Goal: Task Accomplishment & Management: Complete application form

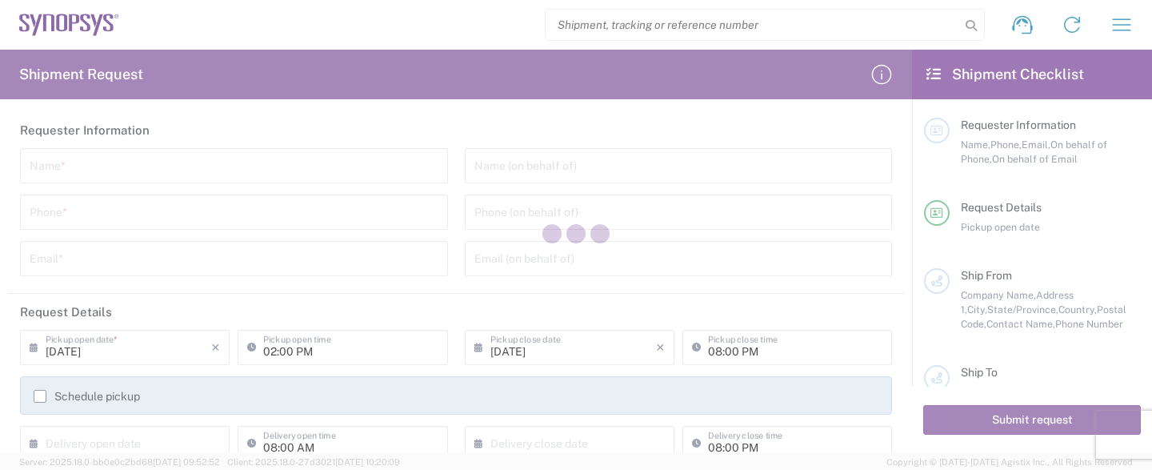
type input "[GEOGRAPHIC_DATA]"
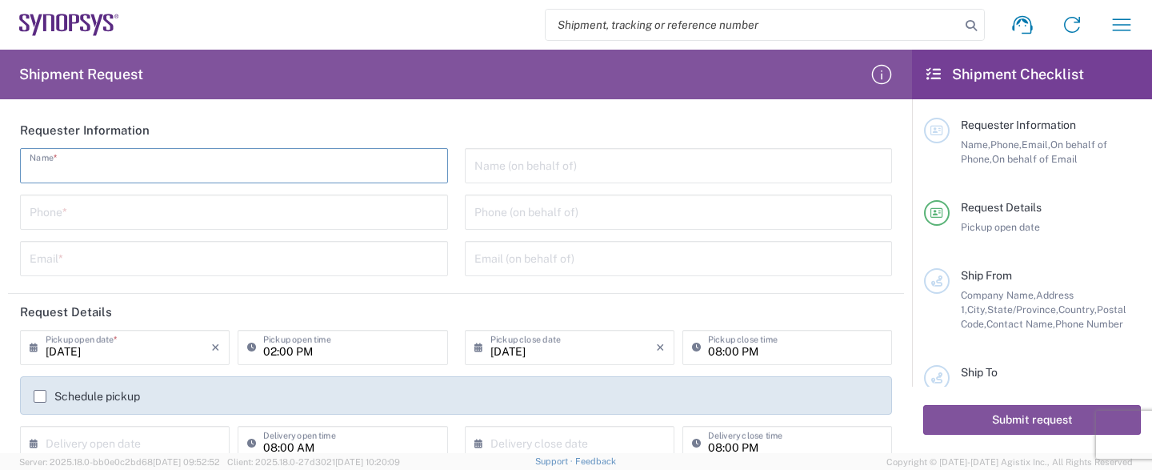
click at [234, 162] on input "text" at bounding box center [234, 164] width 409 height 28
type input "Shipping and Receiving Dept."
type input "4086178777"
type input "[EMAIL_ADDRESS][DOMAIN_NAME]"
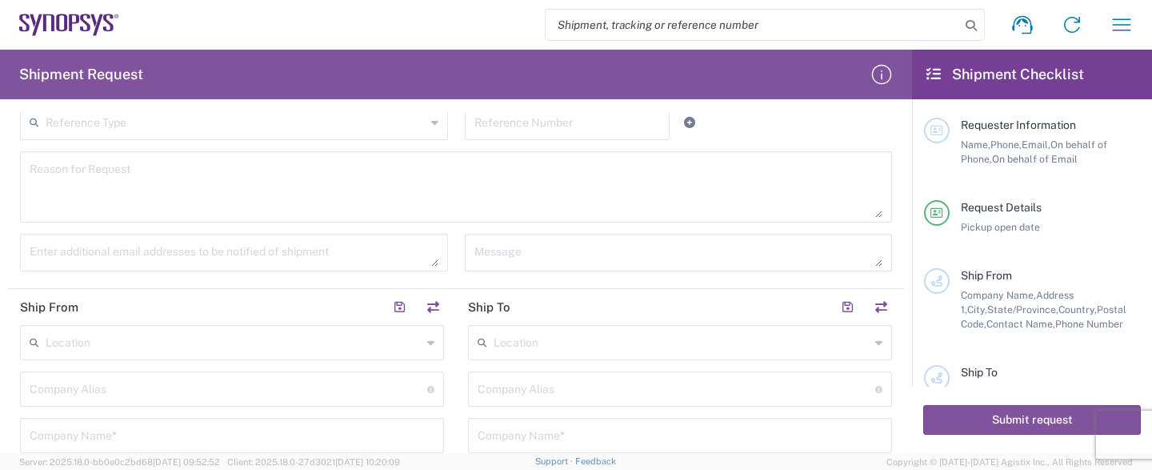
scroll to position [475, 0]
click at [177, 323] on input "text" at bounding box center [232, 326] width 405 height 28
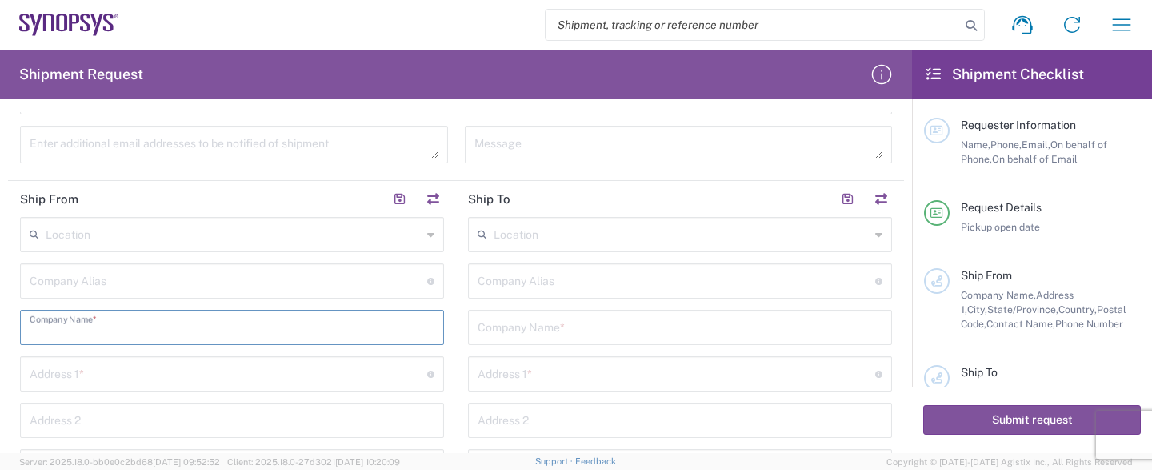
click at [177, 323] on input "text" at bounding box center [232, 326] width 405 height 28
type input "4086188700"
type input "[EMAIL_ADDRESS][DOMAIN_NAME]"
type input "Integra Technologies"
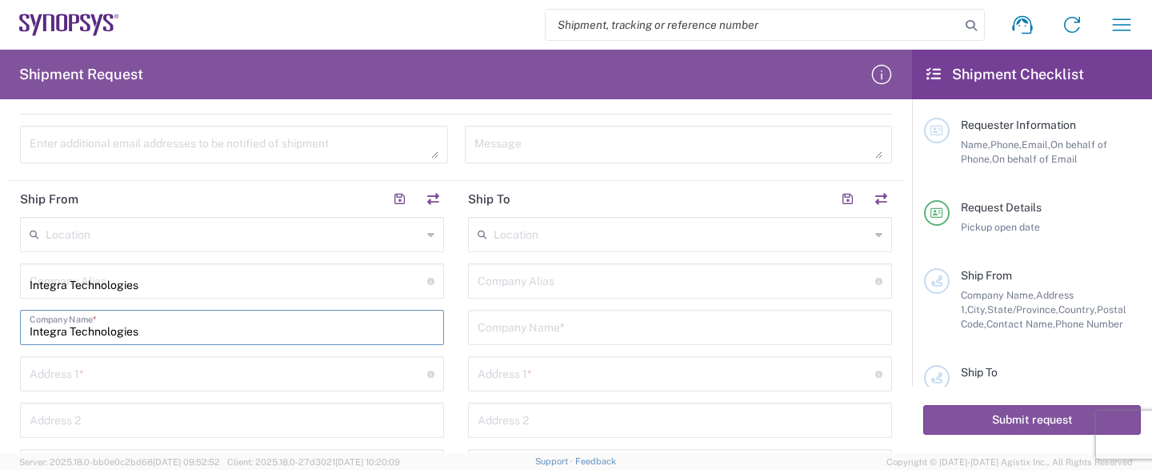
type input "[STREET_ADDRESS][PERSON_NAME]"
type input "Shipping & Receiving Shipping & Receiving"
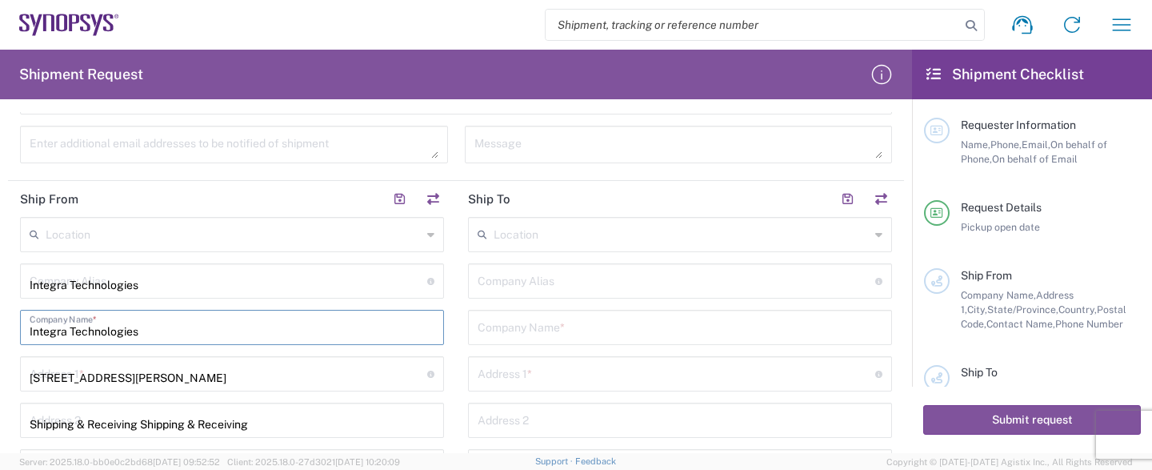
type input "MILPITAS"
type input "CA"
type input "95035"
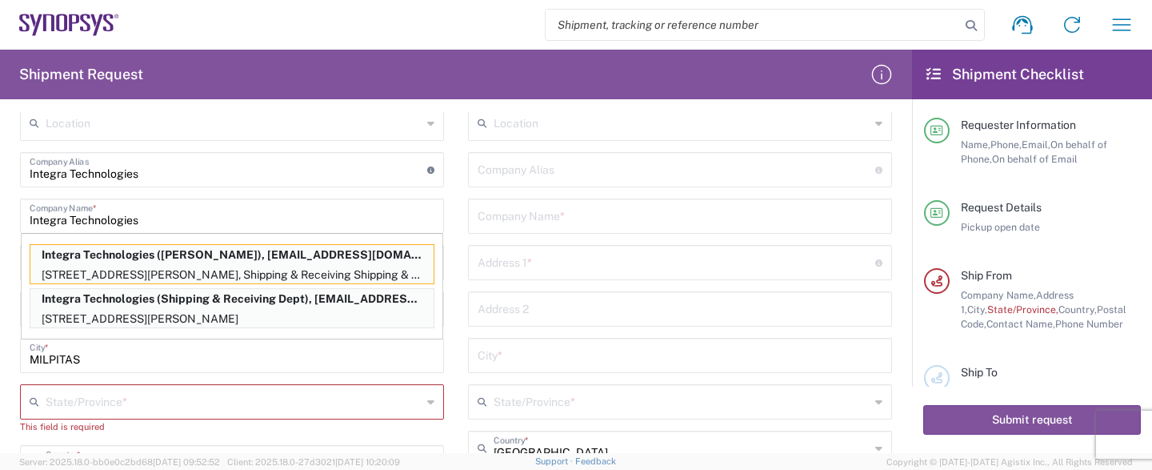
scroll to position [634, 0]
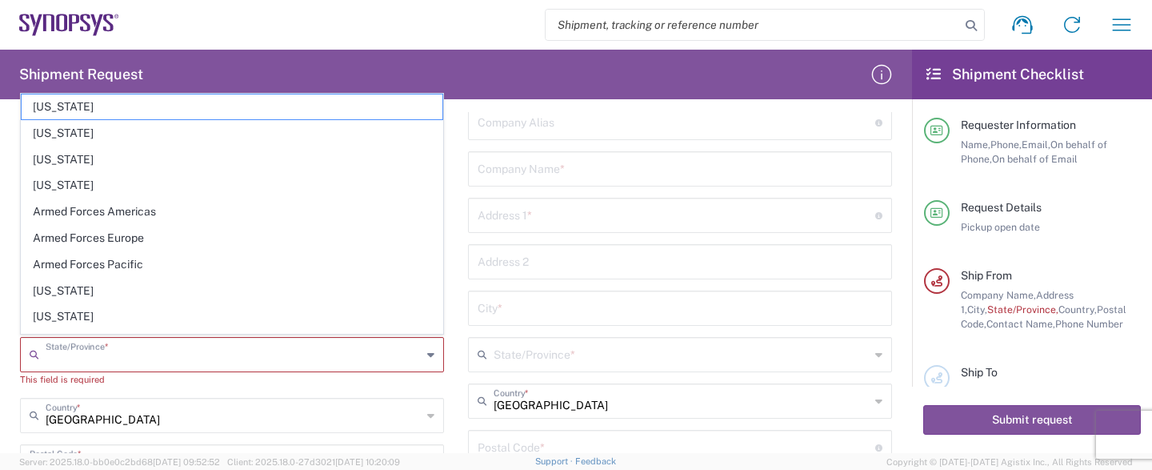
click at [268, 346] on input "text" at bounding box center [234, 353] width 376 height 28
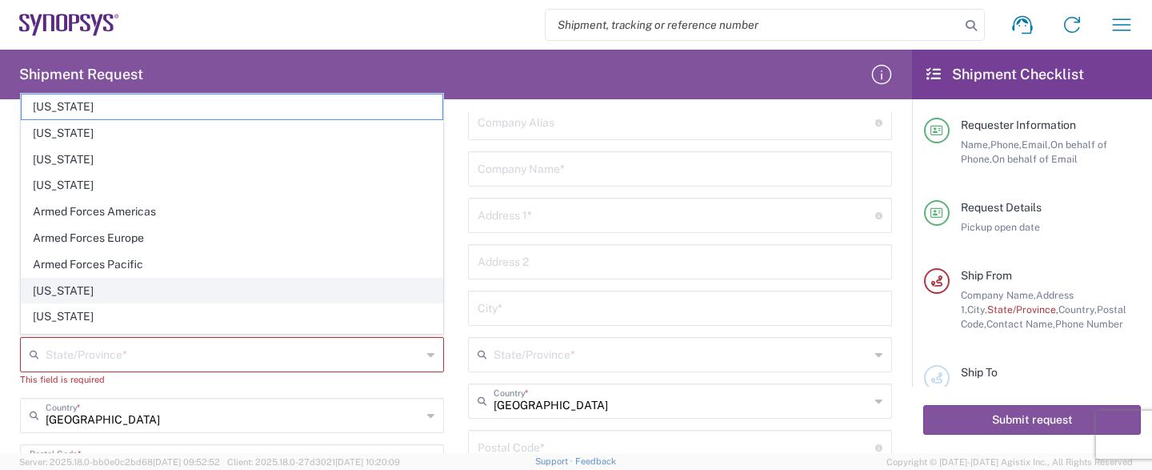
click at [254, 287] on span "[US_STATE]" at bounding box center [232, 291] width 421 height 25
type input "[US_STATE]"
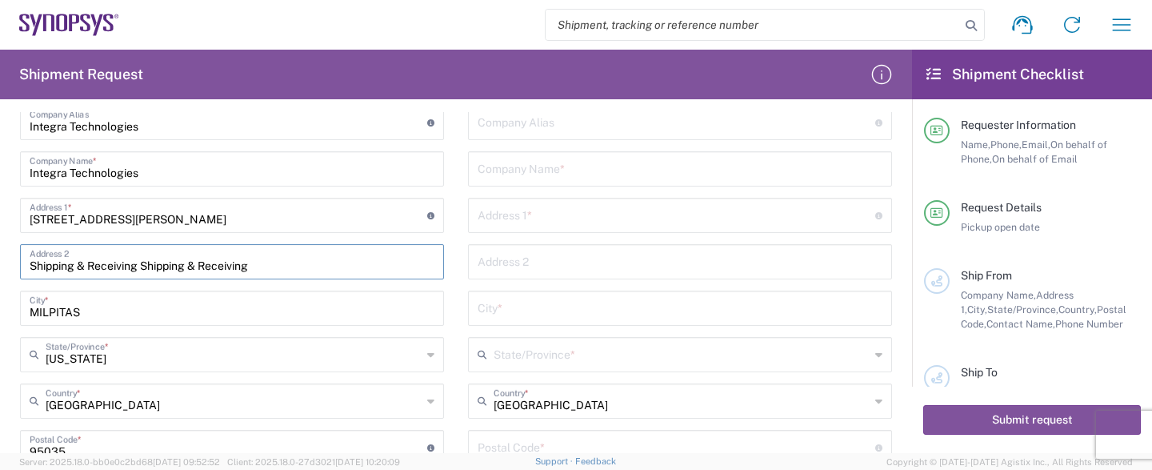
drag, startPoint x: 287, startPoint y: 269, endPoint x: 146, endPoint y: 283, distance: 140.7
click at [146, 275] on input "Shipping & Receiving Shipping & Receiving" at bounding box center [232, 260] width 405 height 28
type input "Shipping & Receiving"
type input "4086178700"
type input "Shipping & Receiving Shipping"
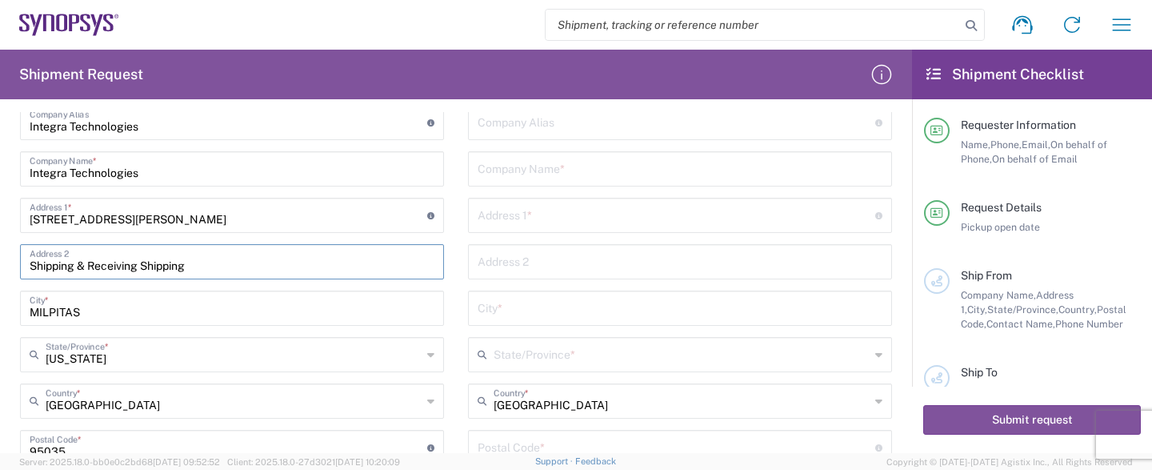
type input "[US_STATE]"
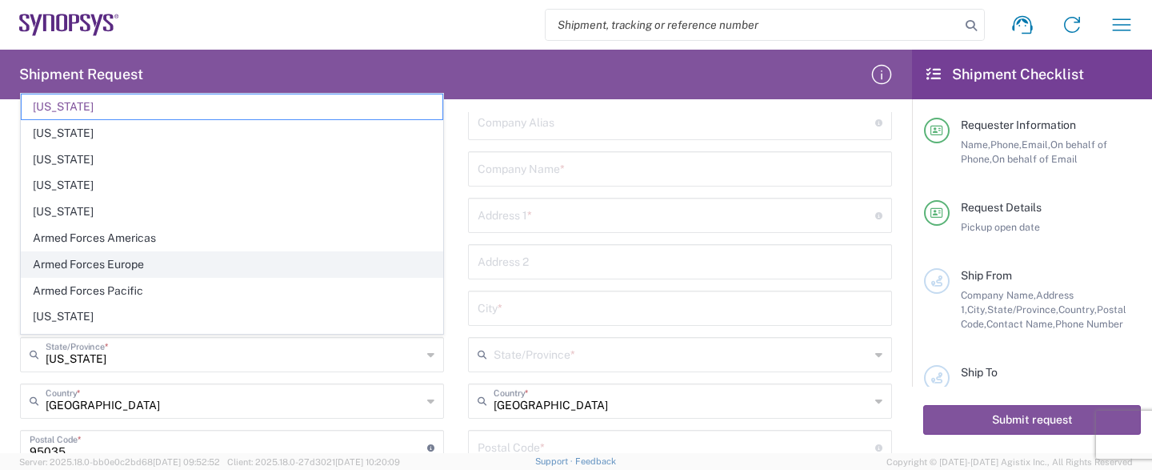
scroll to position [79, 0]
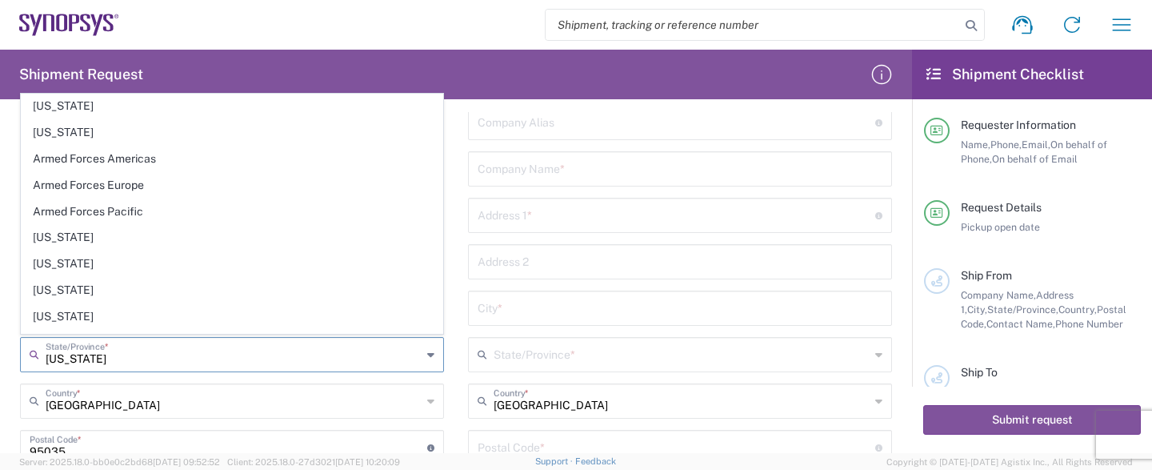
click at [388, 352] on input "[US_STATE]" at bounding box center [234, 353] width 376 height 28
click at [331, 412] on div "United States Country *" at bounding box center [232, 400] width 424 height 35
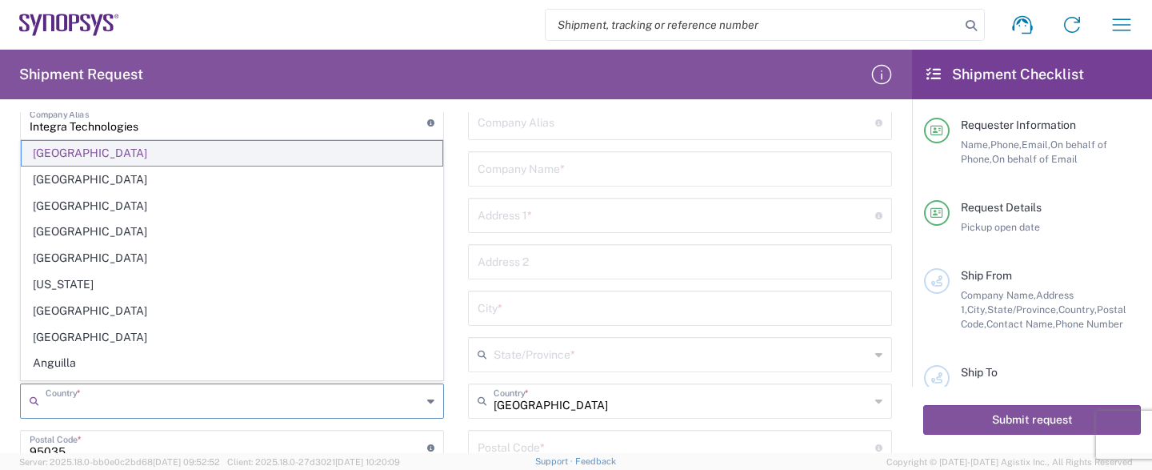
click at [315, 141] on li "[GEOGRAPHIC_DATA]" at bounding box center [232, 153] width 423 height 26
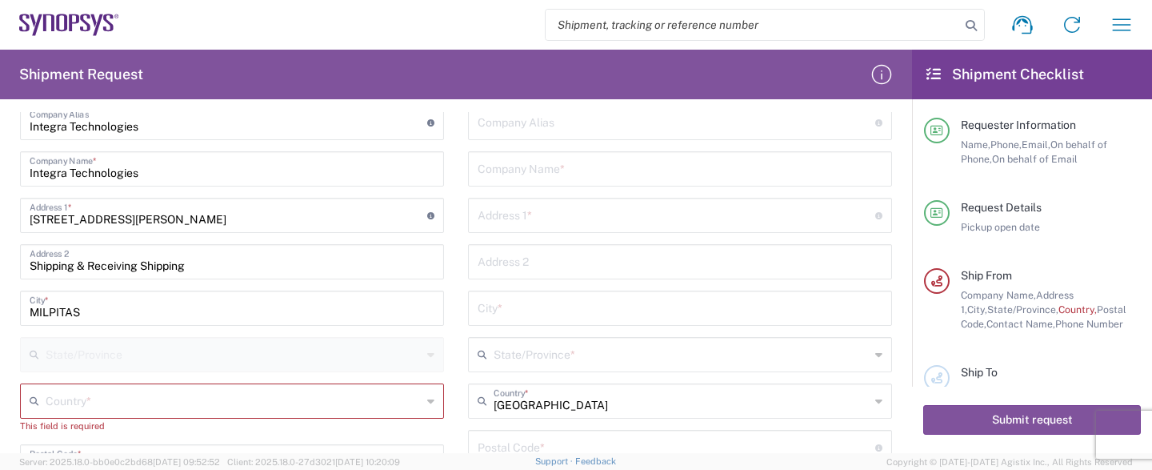
click at [309, 146] on div "Location [GEOGRAPHIC_DATA] DE04 Agrate Brianza IT01 [GEOGRAPHIC_DATA] DE02 [GEO…" at bounding box center [232, 388] width 424 height 661
click at [255, 333] on div "Location [GEOGRAPHIC_DATA] DE04 Agrate Brianza IT01 [GEOGRAPHIC_DATA] DE02 [GEO…" at bounding box center [232, 388] width 424 height 661
click at [242, 400] on input "text" at bounding box center [234, 400] width 376 height 28
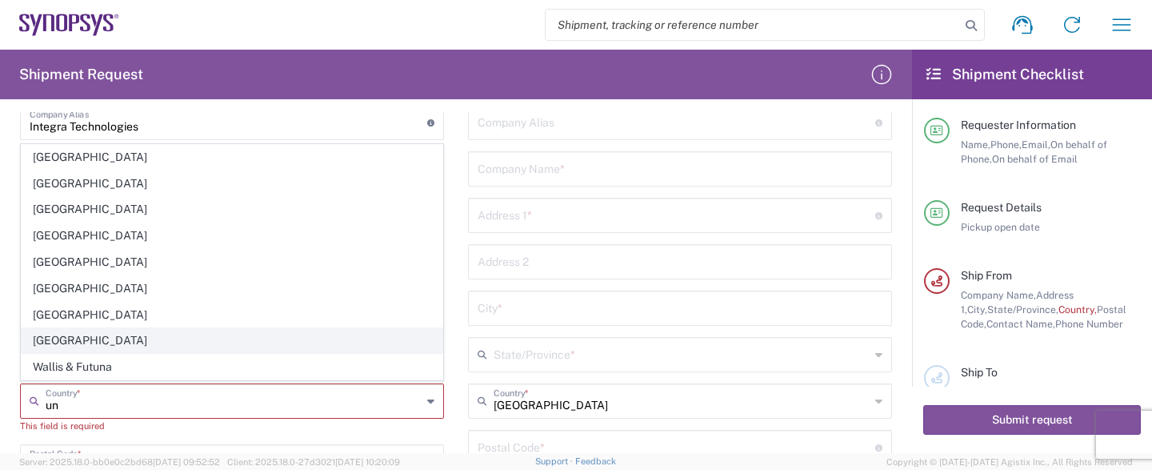
click at [134, 336] on span "[GEOGRAPHIC_DATA]" at bounding box center [232, 340] width 421 height 25
type input "[GEOGRAPHIC_DATA]"
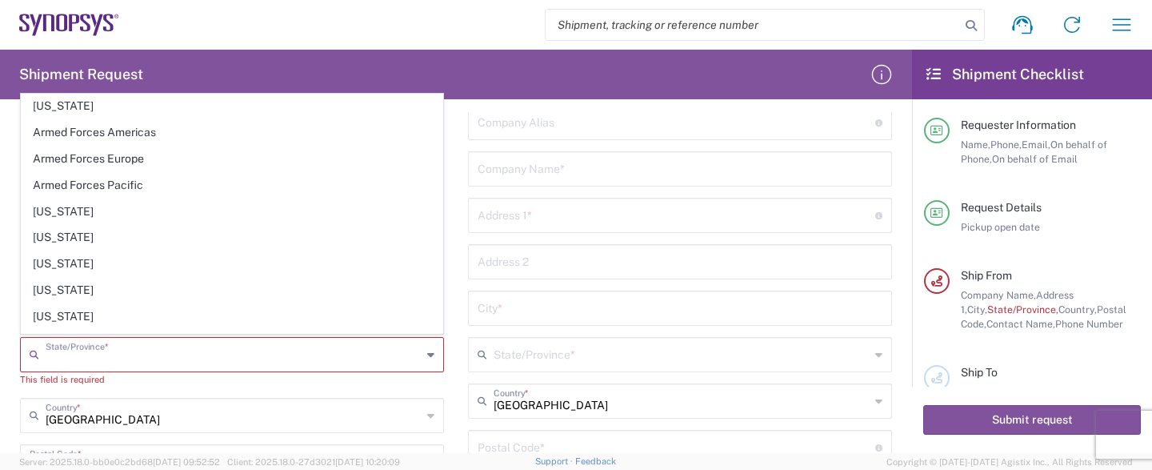
scroll to position [0, 0]
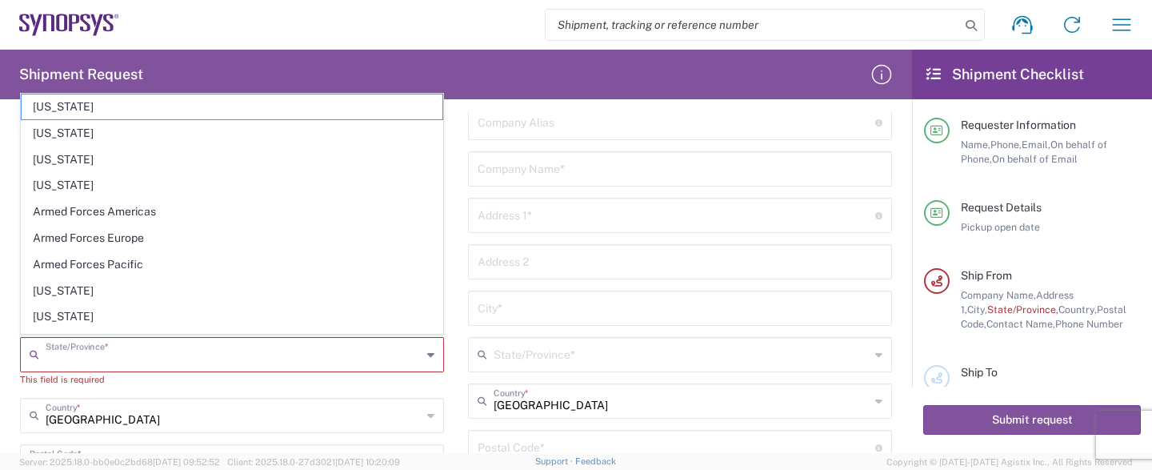
click at [151, 359] on input "text" at bounding box center [234, 353] width 376 height 28
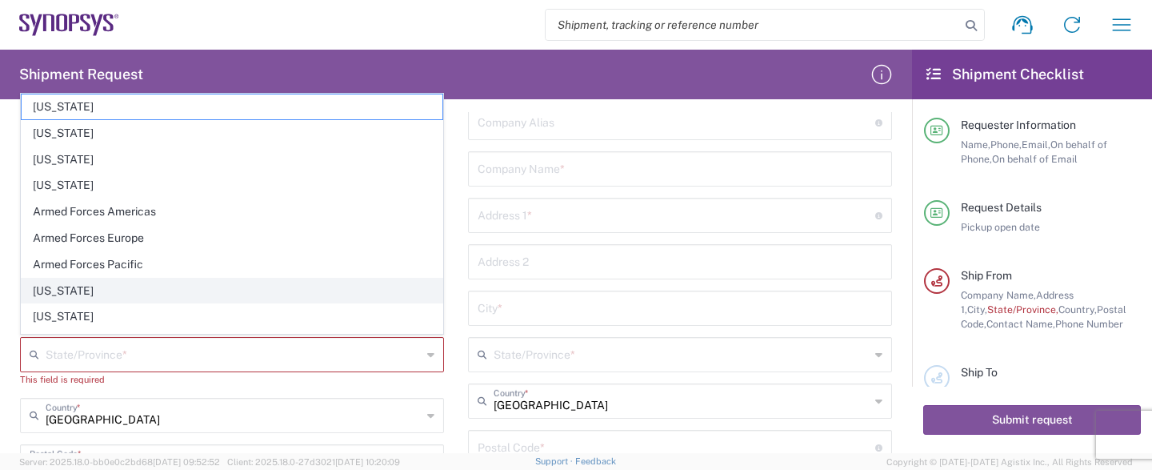
click at [133, 283] on span "[US_STATE]" at bounding box center [232, 291] width 421 height 25
type input "[US_STATE]"
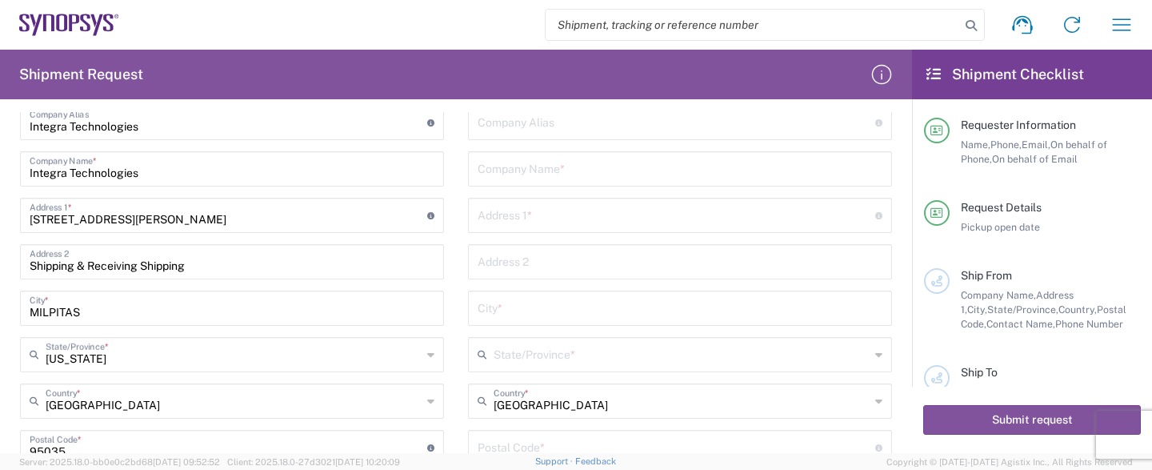
click at [455, 405] on main "Location [GEOGRAPHIC_DATA] DE04 Agrate Brianza IT01 [GEOGRAPHIC_DATA] DE02 [GEO…" at bounding box center [232, 381] width 448 height 647
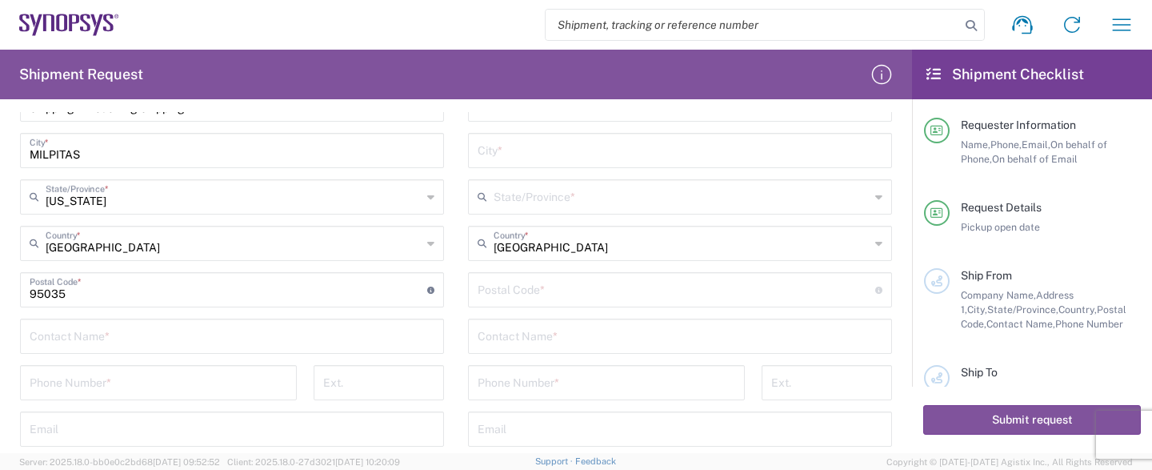
scroll to position [792, 0]
click at [170, 323] on input "text" at bounding box center [232, 334] width 405 height 28
drag, startPoint x: 170, startPoint y: 323, endPoint x: 158, endPoint y: 352, distance: 31.2
click at [158, 352] on div "Location [GEOGRAPHIC_DATA] DE04 Agrate Brianza IT01 [GEOGRAPHIC_DATA] DE02 [GEO…" at bounding box center [232, 223] width 424 height 647
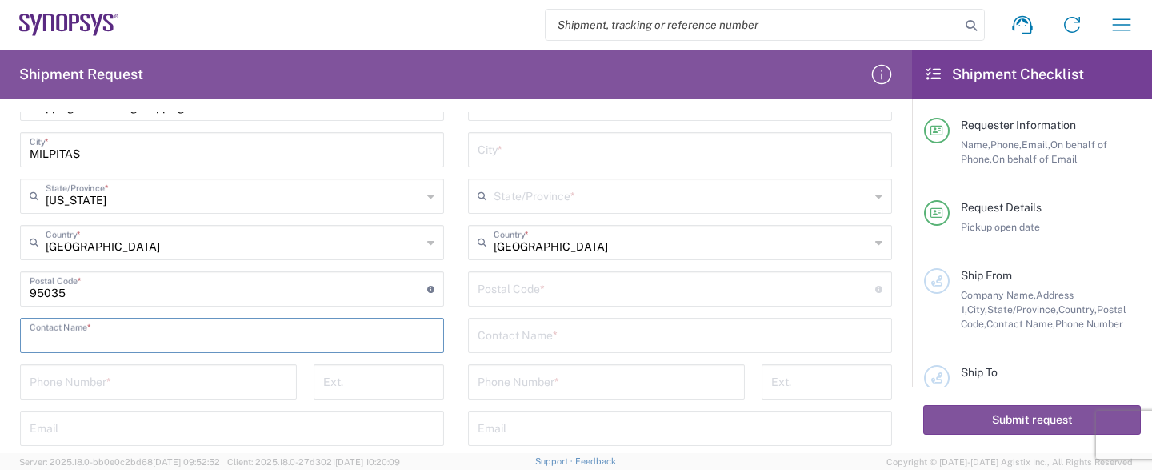
click at [158, 338] on input "text" at bounding box center [232, 334] width 405 height 28
type input "m"
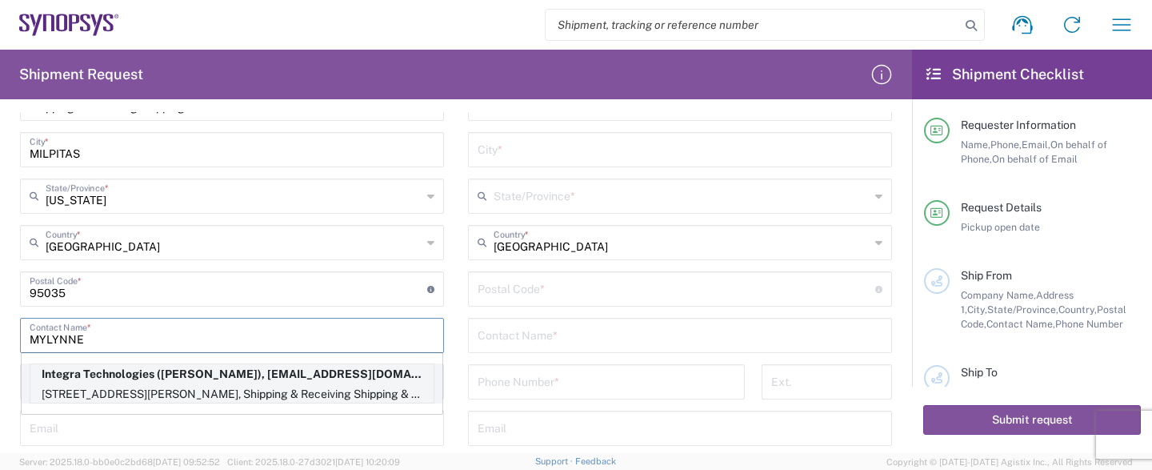
type input "MYLYNNE"
click at [300, 391] on p "[STREET_ADDRESS][PERSON_NAME], Shipping & Receiving Shipping & Receiving, MILPI…" at bounding box center [231, 394] width 403 height 20
type input "Shipping & Receiving Shipping & Receiving"
type input "[US_STATE]"
type input "[GEOGRAPHIC_DATA]"
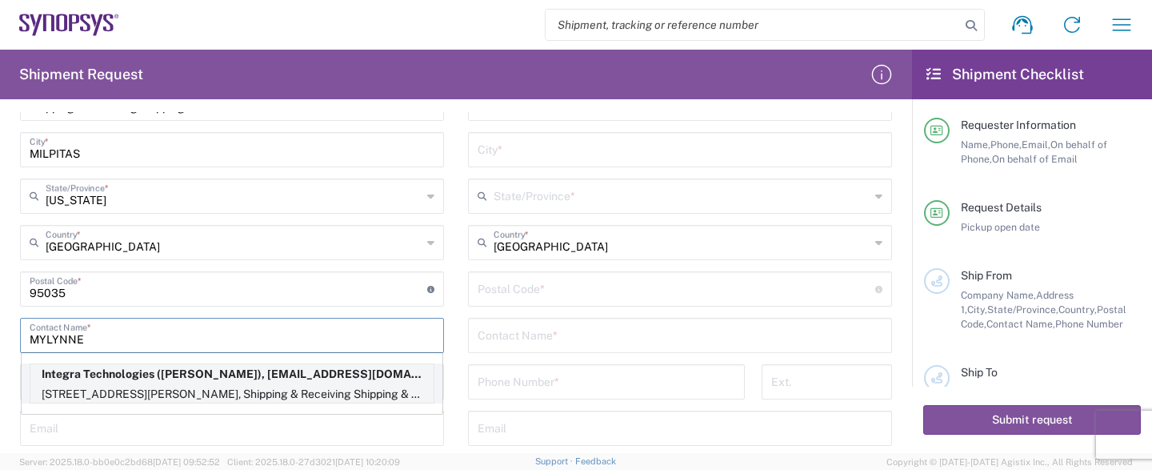
type input "[PERSON_NAME]"
type input "4086188700"
type input "[EMAIL_ADDRESS][DOMAIN_NAME]"
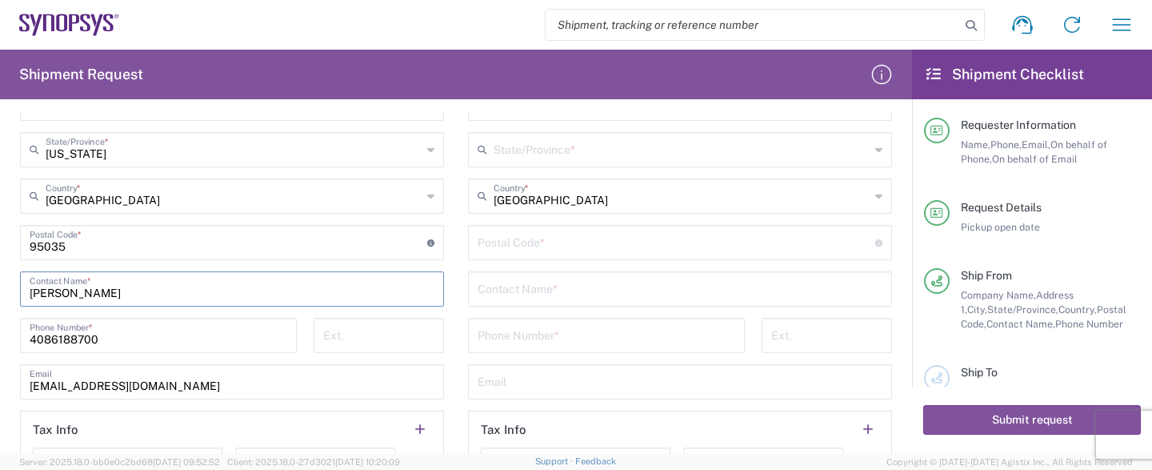
scroll to position [872, 0]
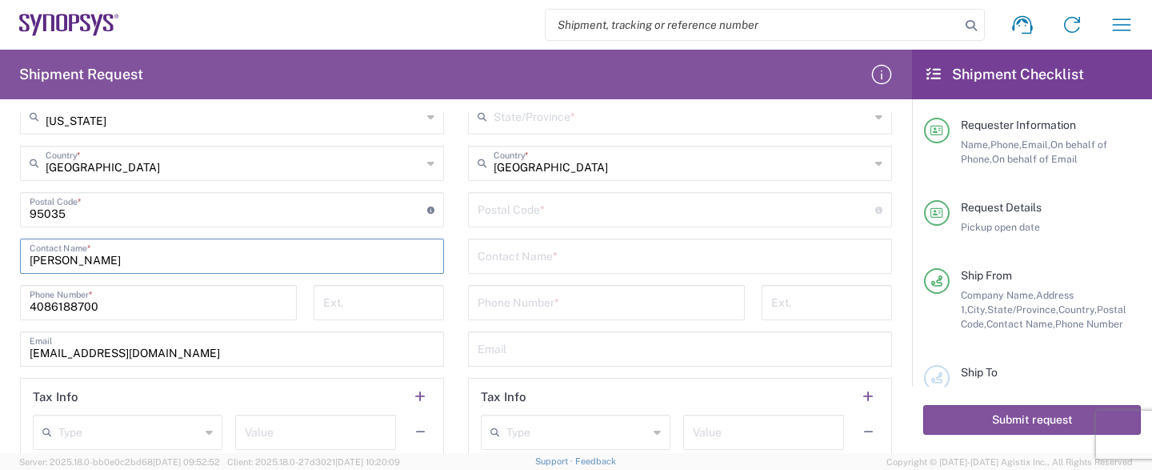
click at [398, 300] on input "tel" at bounding box center [378, 301] width 111 height 28
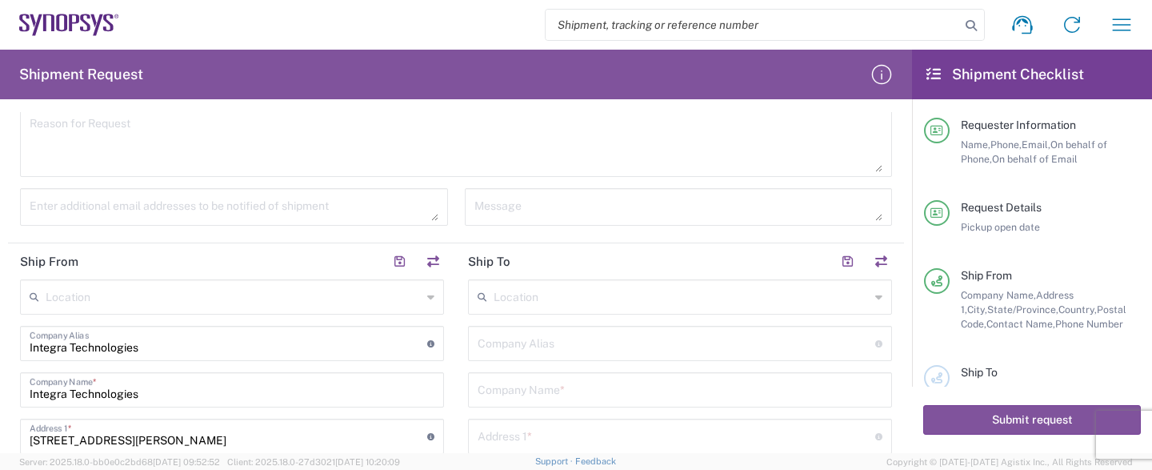
scroll to position [396, 0]
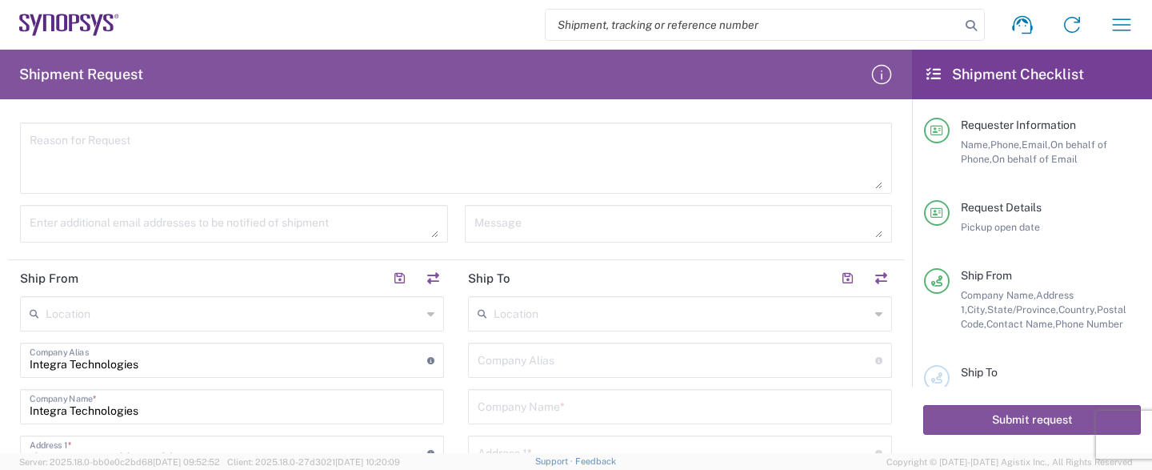
type input "8791"
click at [625, 403] on input "text" at bounding box center [680, 405] width 405 height 28
type input "SYNOPSYS CANADA"
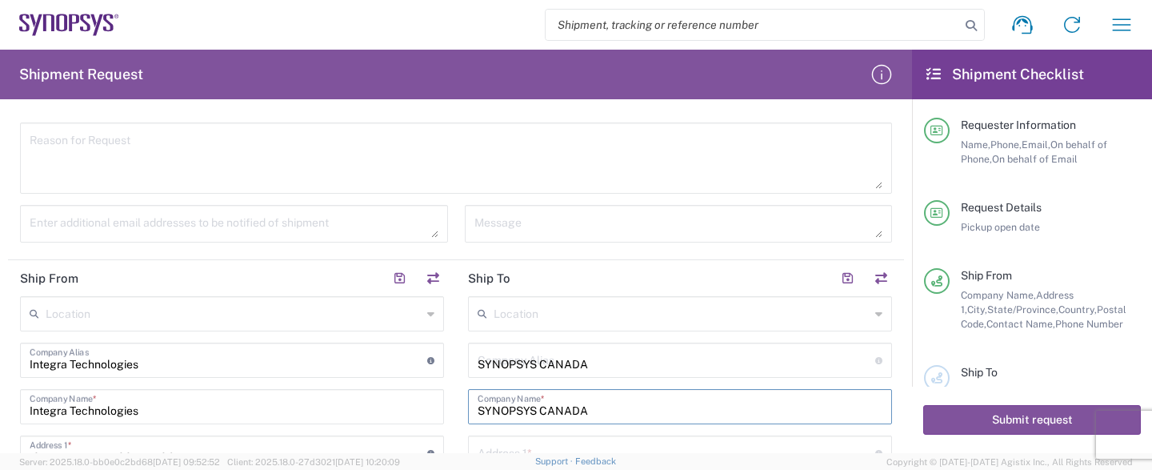
type input "[GEOGRAPHIC_DATA]"
type input "SUITE 300"
type input "NEPEAN"
type input "[GEOGRAPHIC_DATA]"
type input "K2E 8C4"
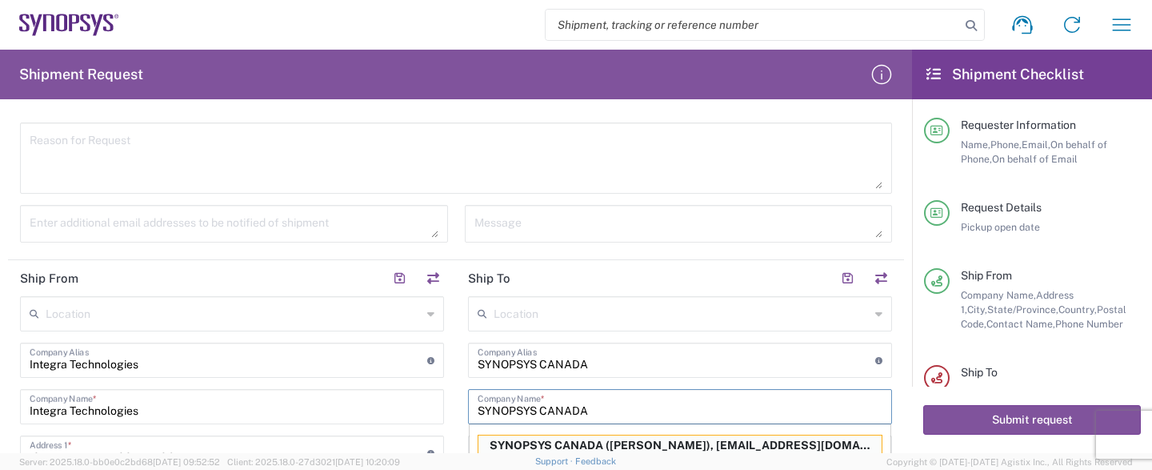
scroll to position [415, 0]
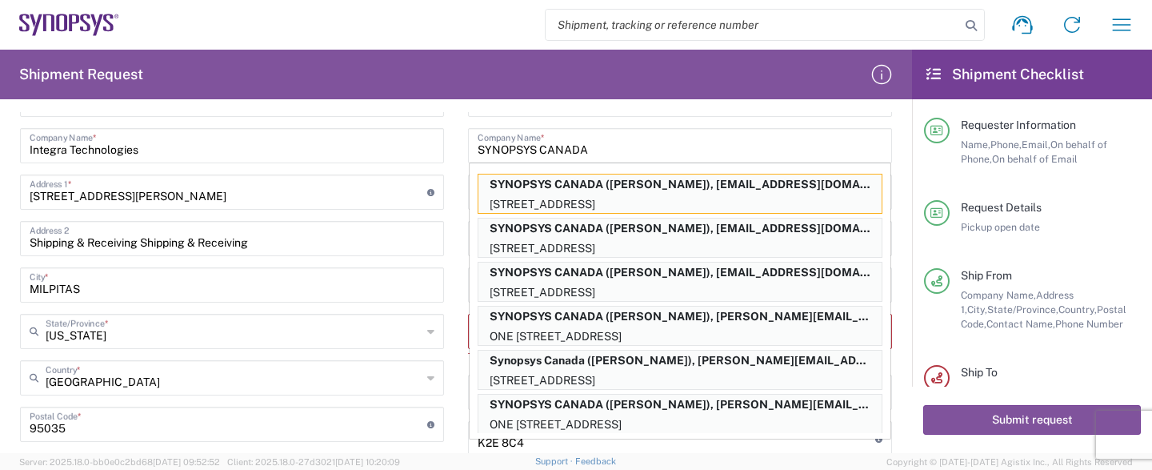
scroll to position [732, 0]
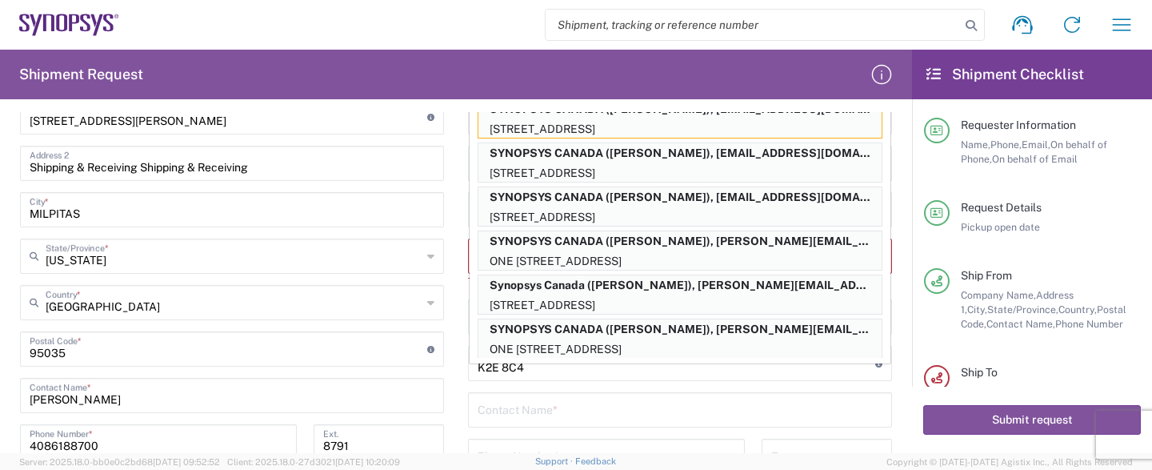
click at [842, 413] on input "text" at bounding box center [680, 409] width 405 height 28
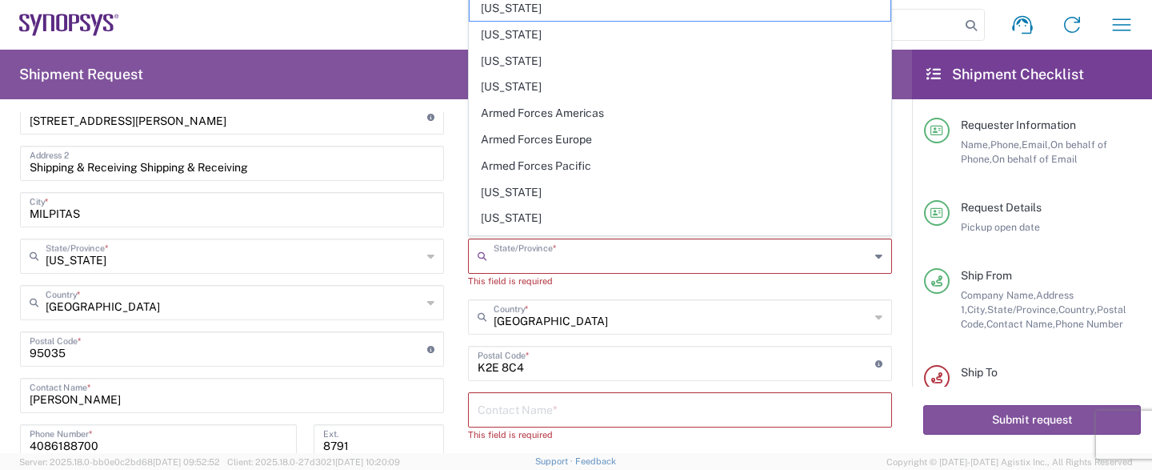
click at [739, 248] on input "text" at bounding box center [682, 255] width 376 height 28
click at [823, 327] on input "text" at bounding box center [682, 316] width 376 height 28
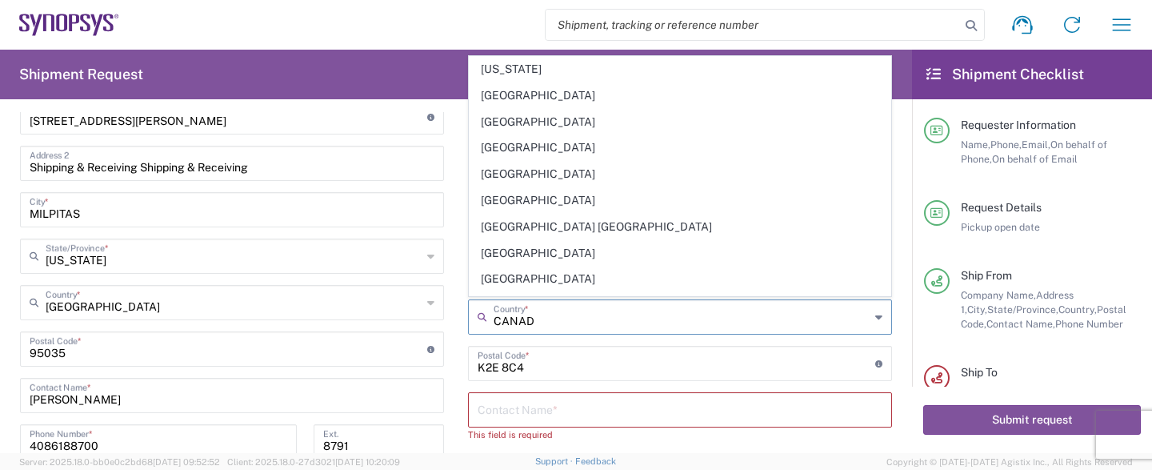
type input "[GEOGRAPHIC_DATA]"
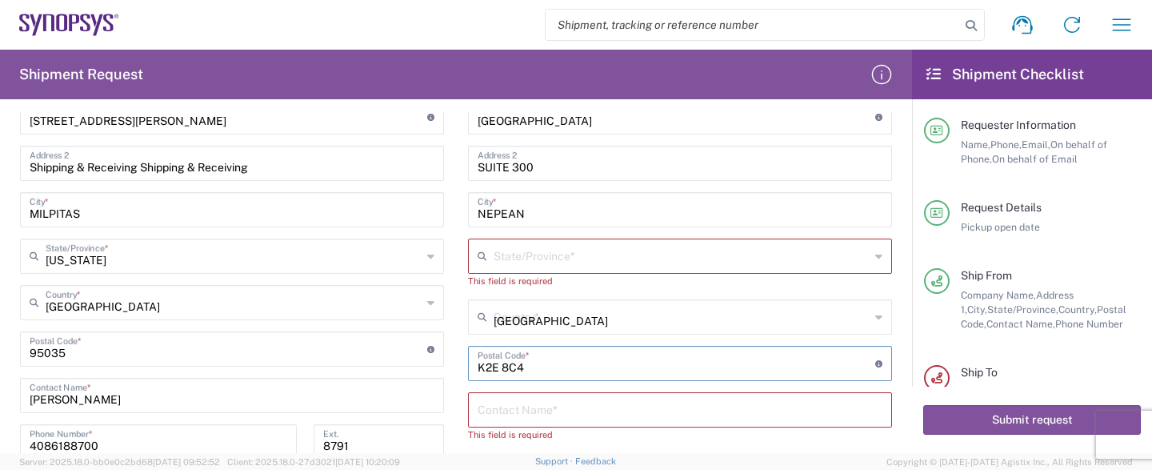
click at [743, 322] on input "[GEOGRAPHIC_DATA]" at bounding box center [682, 316] width 376 height 28
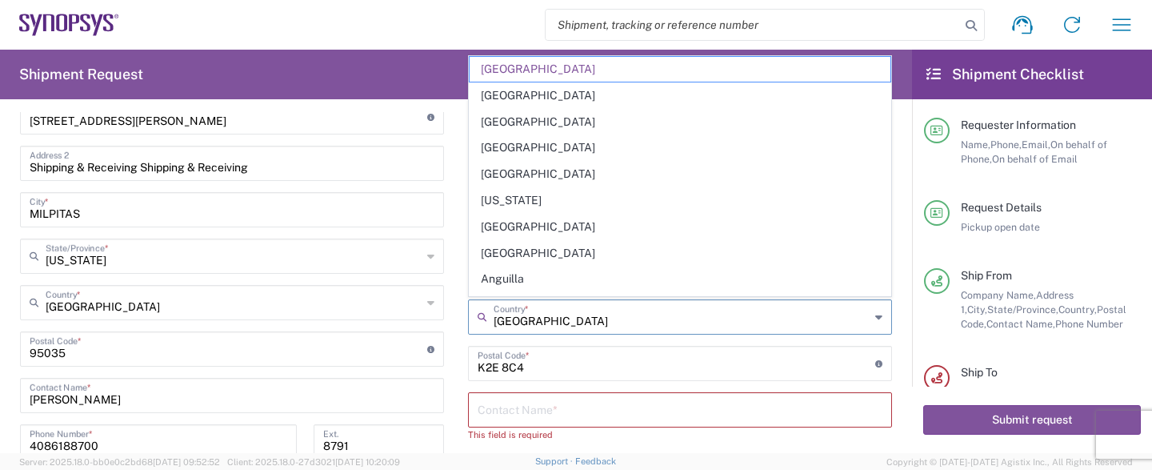
drag, startPoint x: 743, startPoint y: 322, endPoint x: 319, endPoint y: 323, distance: 423.4
click at [494, 323] on input "[GEOGRAPHIC_DATA]" at bounding box center [682, 316] width 376 height 28
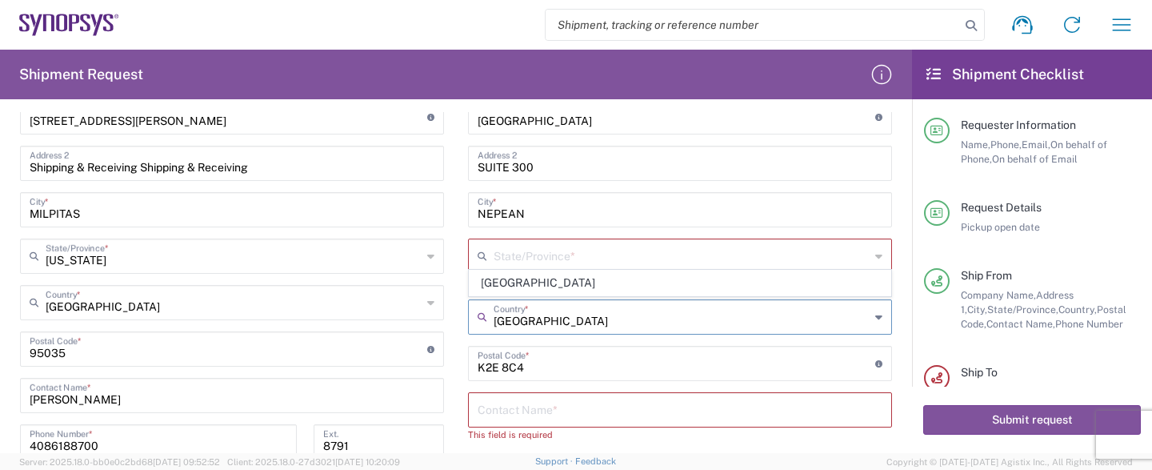
click at [643, 322] on input "[GEOGRAPHIC_DATA]" at bounding box center [682, 316] width 376 height 28
click at [643, 295] on span "[GEOGRAPHIC_DATA]" at bounding box center [680, 283] width 421 height 25
type input "[GEOGRAPHIC_DATA]"
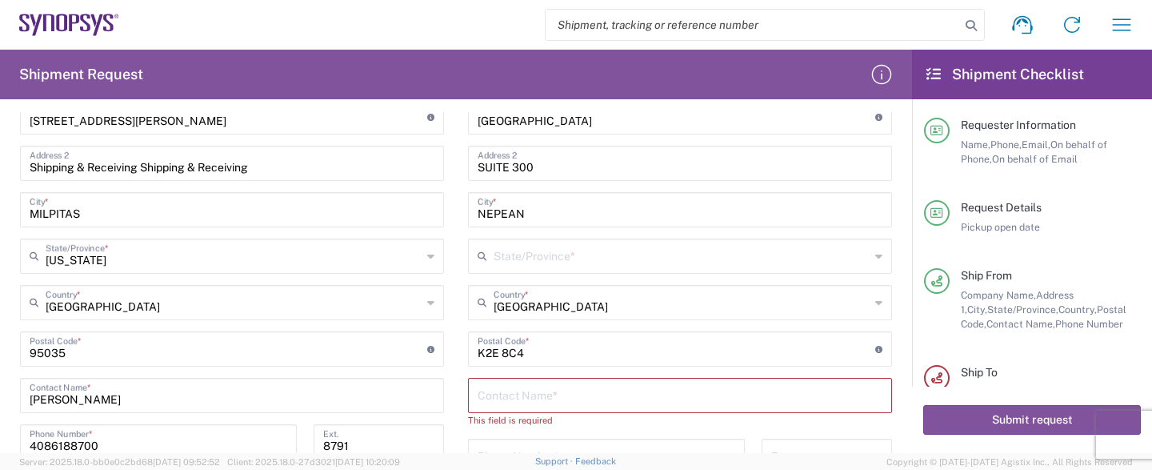
click at [631, 250] on input "text" at bounding box center [682, 255] width 376 height 28
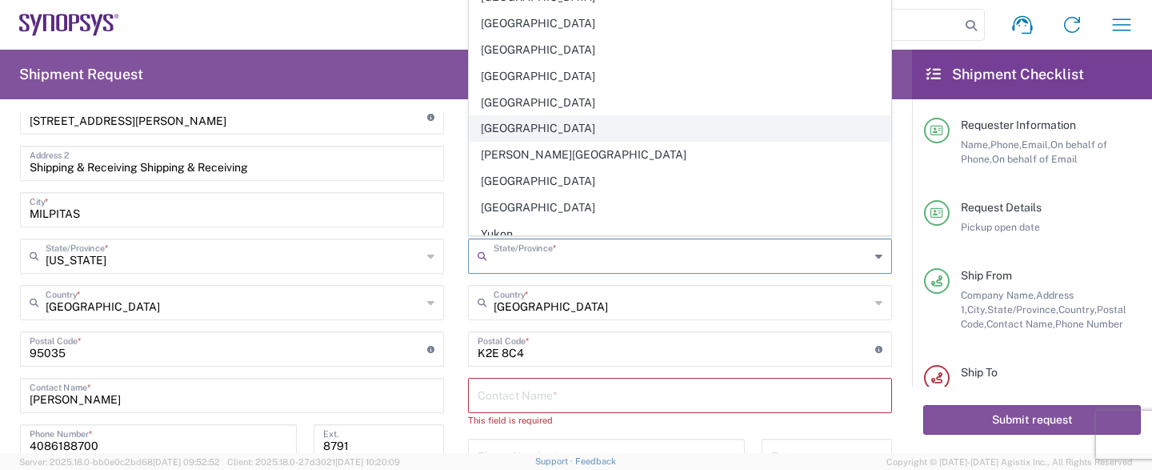
scroll to position [96, 0]
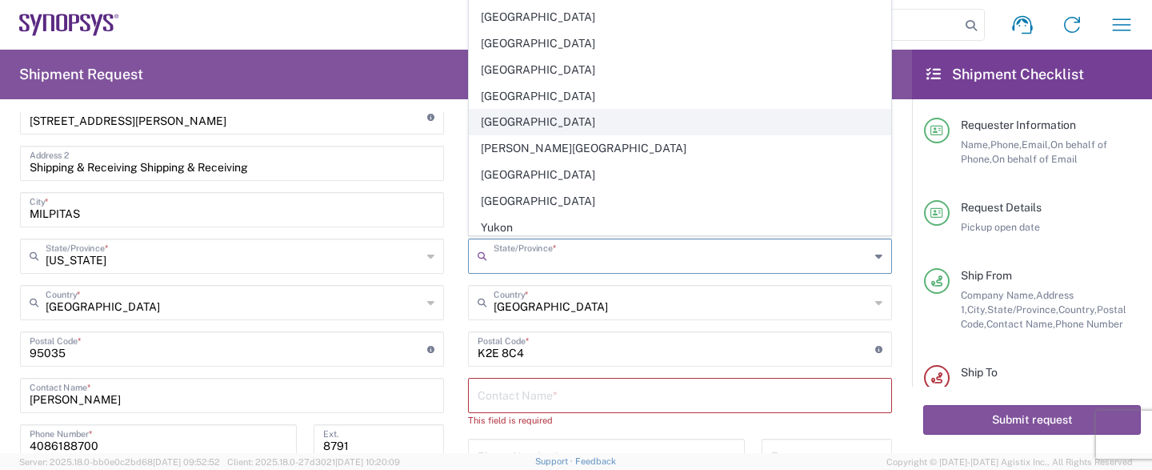
click at [621, 115] on span "[GEOGRAPHIC_DATA]" at bounding box center [680, 122] width 421 height 25
type input "[GEOGRAPHIC_DATA]"
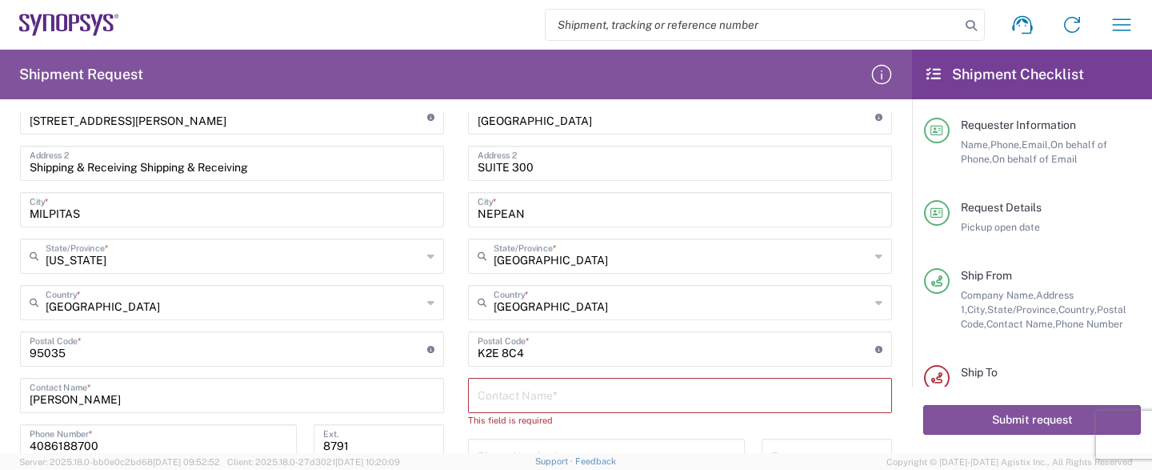
click at [602, 404] on input "text" at bounding box center [680, 394] width 405 height 28
click at [605, 395] on input "text" at bounding box center [680, 394] width 405 height 28
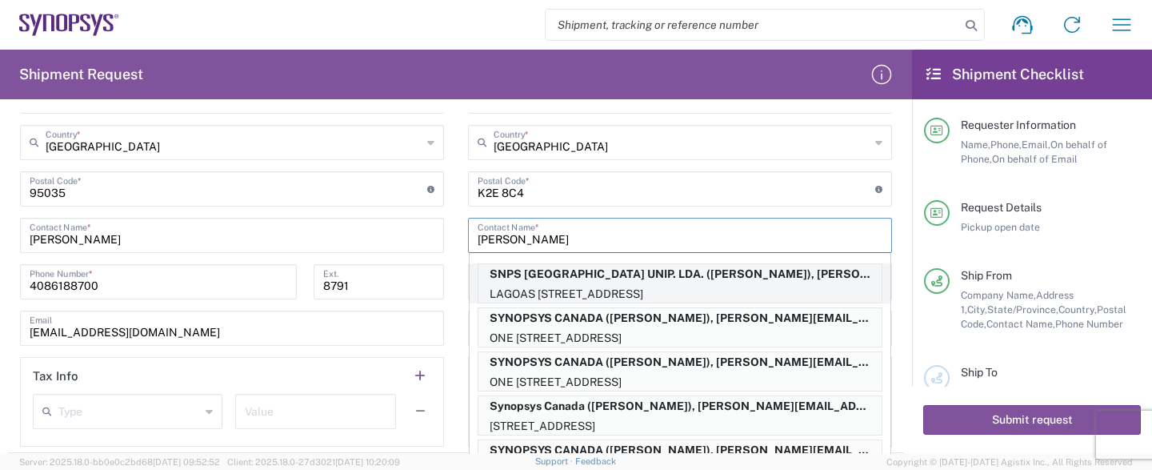
scroll to position [898, 0]
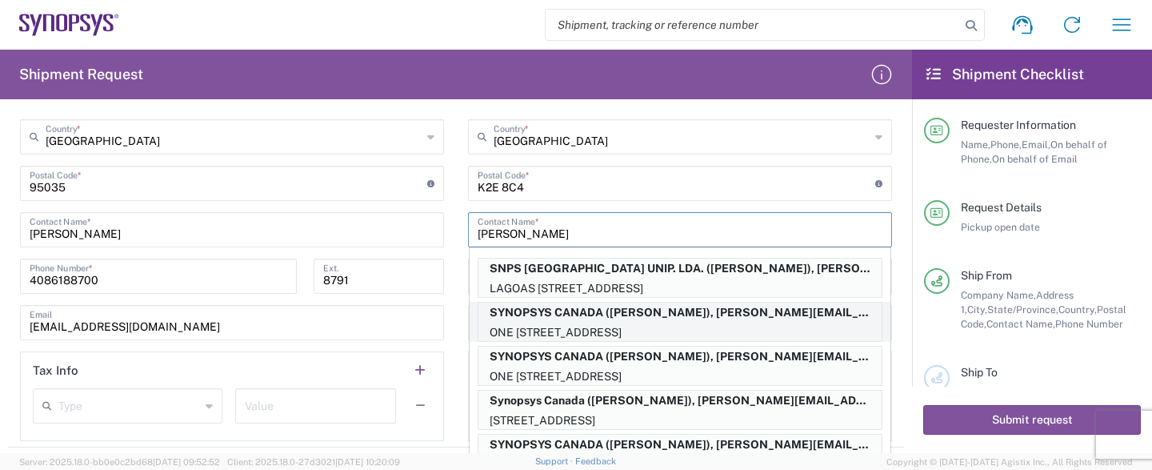
type input "[PERSON_NAME]"
click at [675, 312] on p "SYNOPSYS CANADA ([PERSON_NAME]), [PERSON_NAME][EMAIL_ADDRESS][PERSON_NAME][DOMA…" at bounding box center [680, 313] width 403 height 20
type input "[GEOGRAPHIC_DATA]"
type input "[PERSON_NAME]"
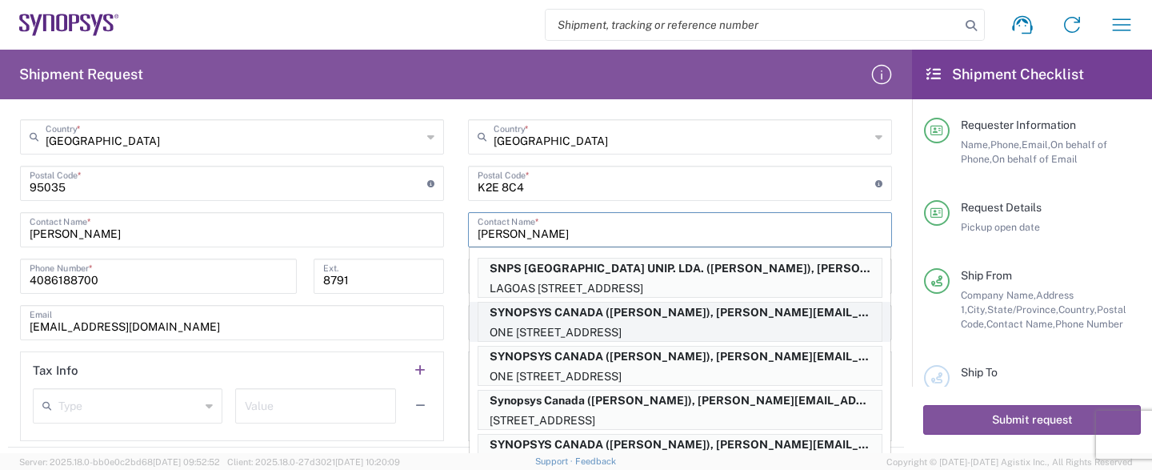
type input "6132218702"
type input "[PERSON_NAME][EMAIL_ADDRESS][PERSON_NAME][DOMAIN_NAME]"
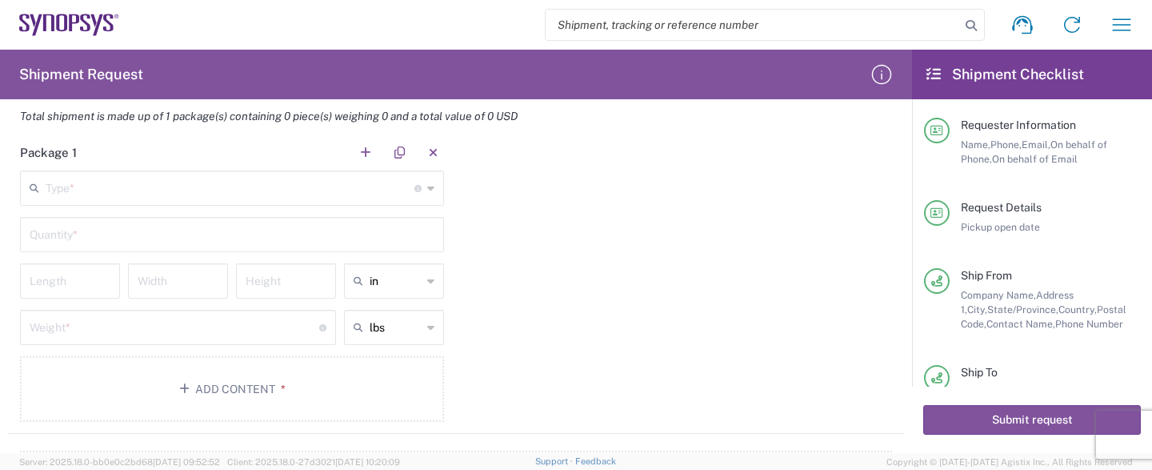
scroll to position [1294, 0]
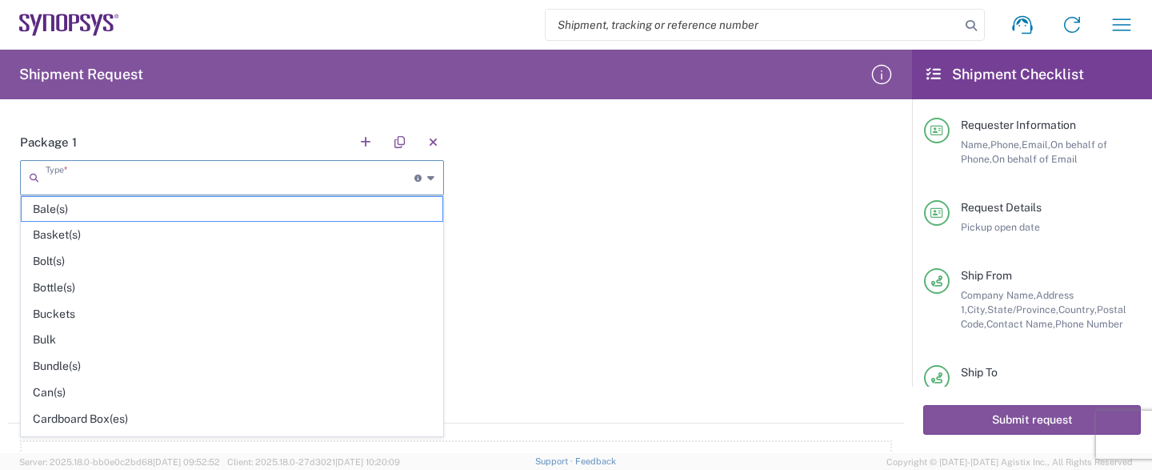
click at [302, 174] on input "text" at bounding box center [230, 176] width 369 height 28
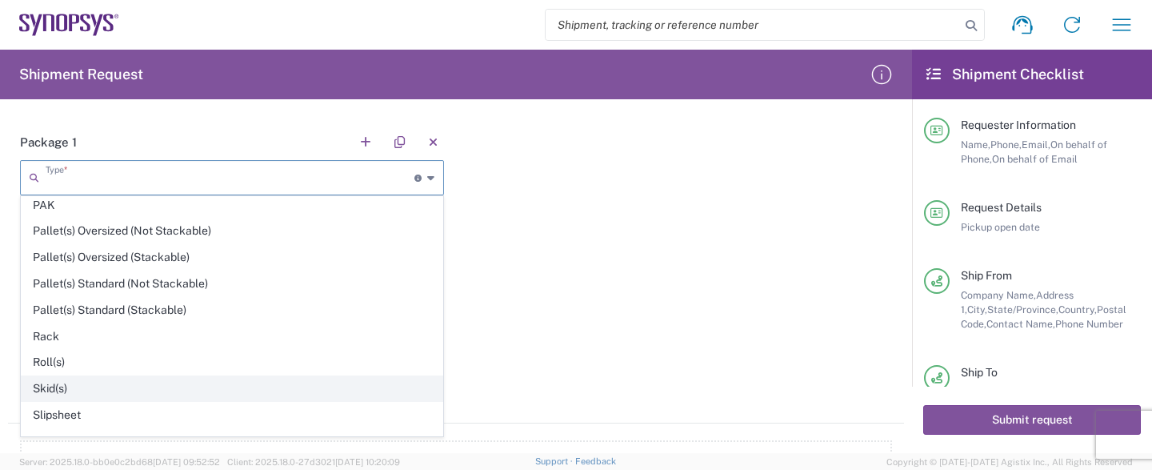
scroll to position [742, 0]
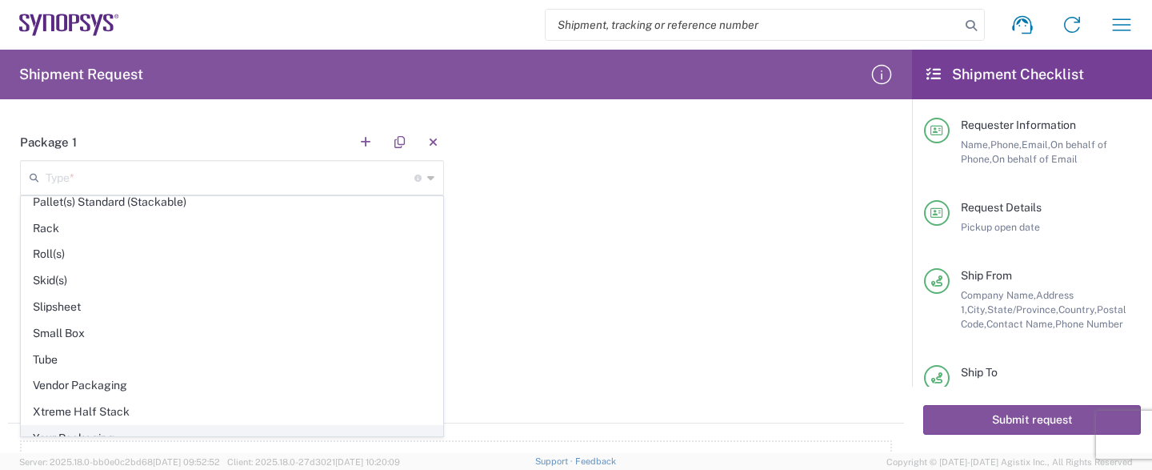
click at [198, 426] on span "Your Packaging" at bounding box center [232, 438] width 421 height 25
type input "Your Packaging"
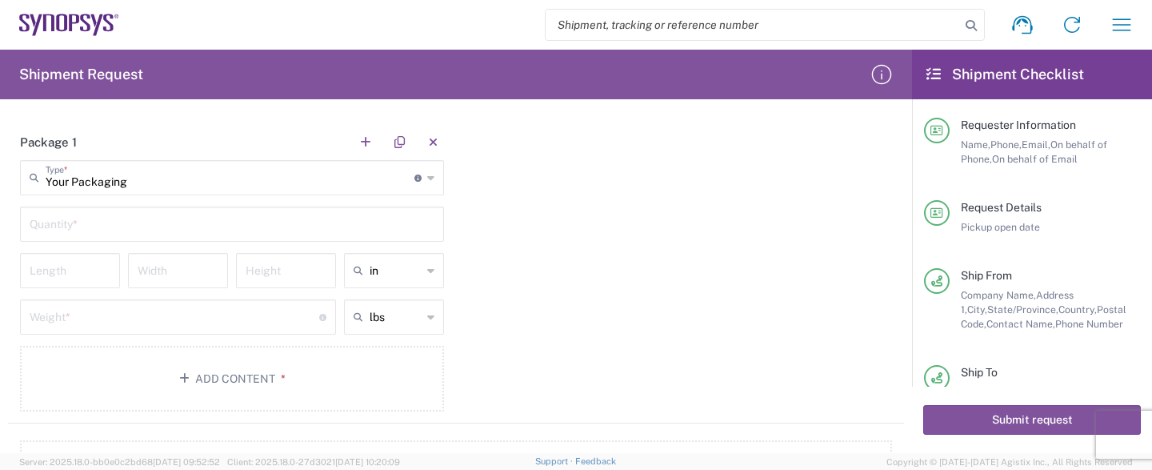
click at [154, 220] on input "text" at bounding box center [232, 223] width 405 height 28
type input "30"
click at [70, 262] on input "number" at bounding box center [70, 269] width 81 height 28
type input "18"
type input "12"
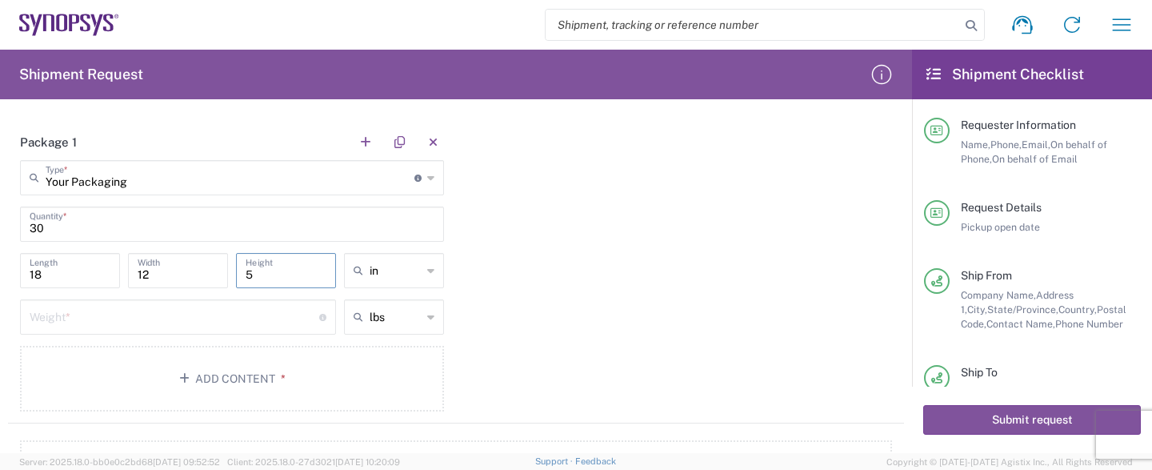
type input "5"
click at [93, 313] on input "number" at bounding box center [175, 316] width 290 height 28
type input "2.1"
drag, startPoint x: 399, startPoint y: 378, endPoint x: 392, endPoint y: 368, distance: 11.5
click at [398, 378] on button "Add Content *" at bounding box center [232, 379] width 424 height 66
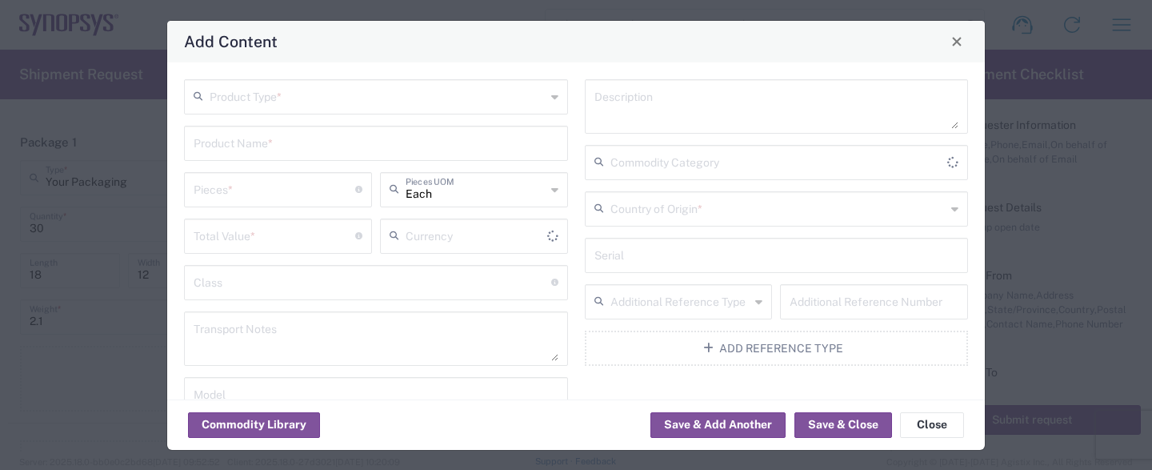
type input "US Dollar"
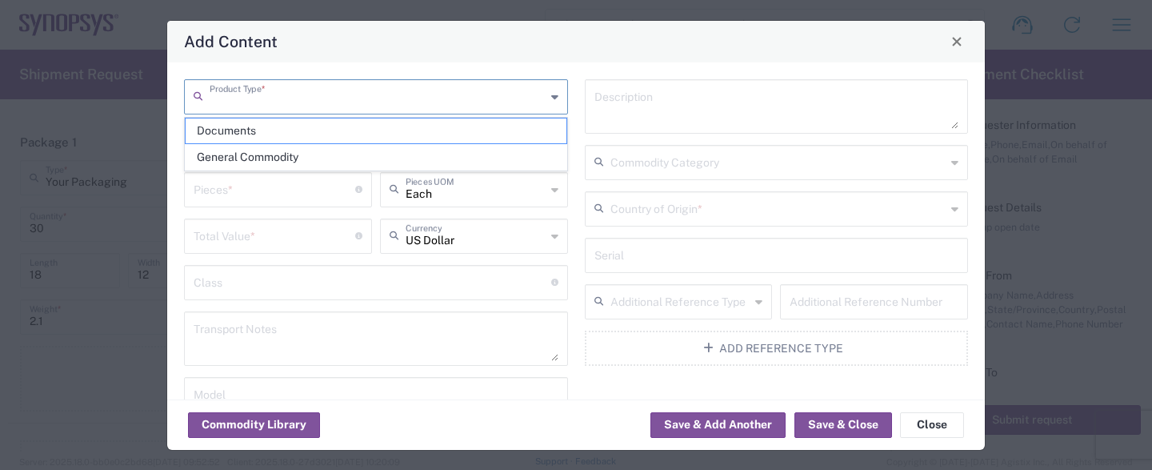
click at [410, 93] on input "text" at bounding box center [378, 96] width 336 height 28
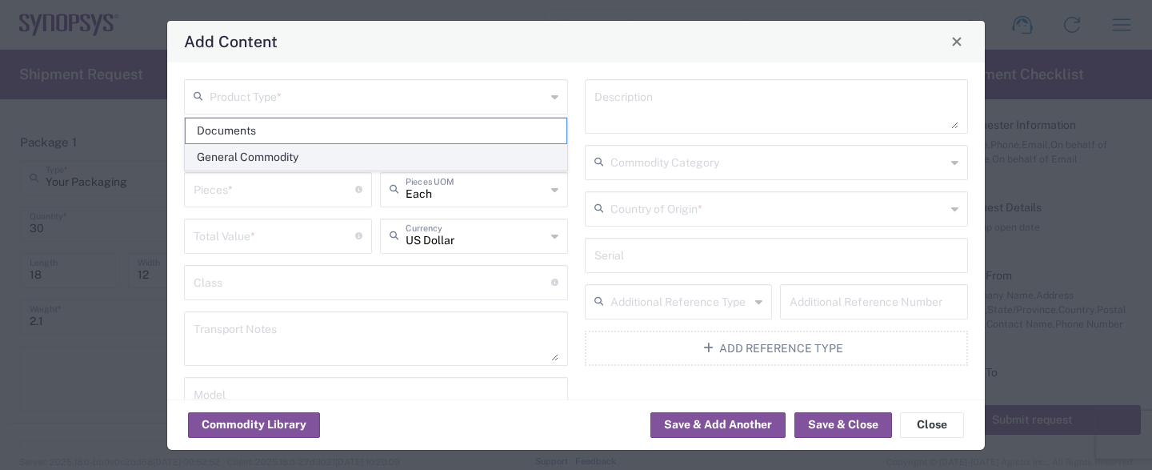
click at [395, 159] on span "General Commodity" at bounding box center [376, 157] width 381 height 25
type input "General Commodity"
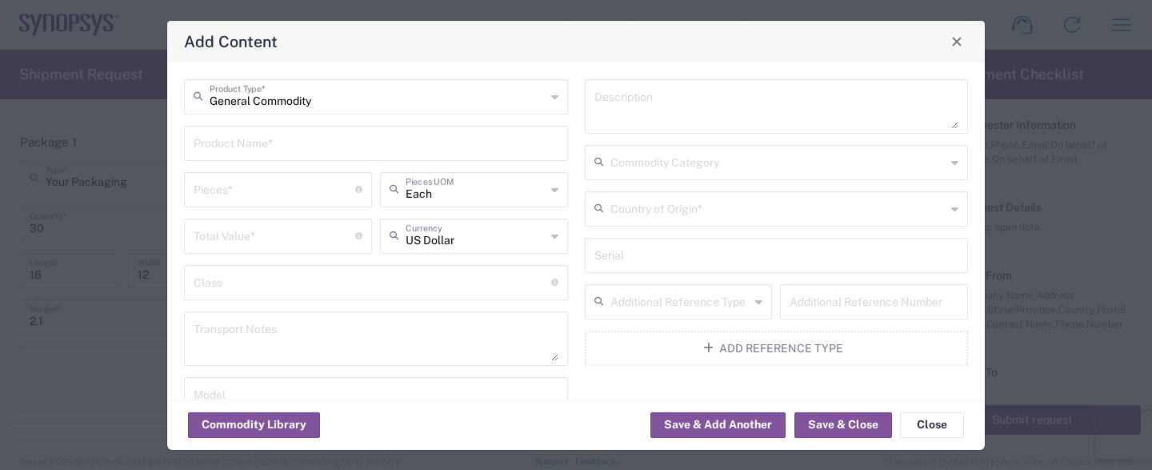
click at [379, 136] on input "text" at bounding box center [376, 142] width 365 height 28
click at [376, 144] on input "text" at bounding box center [376, 142] width 365 height 28
type input "I"
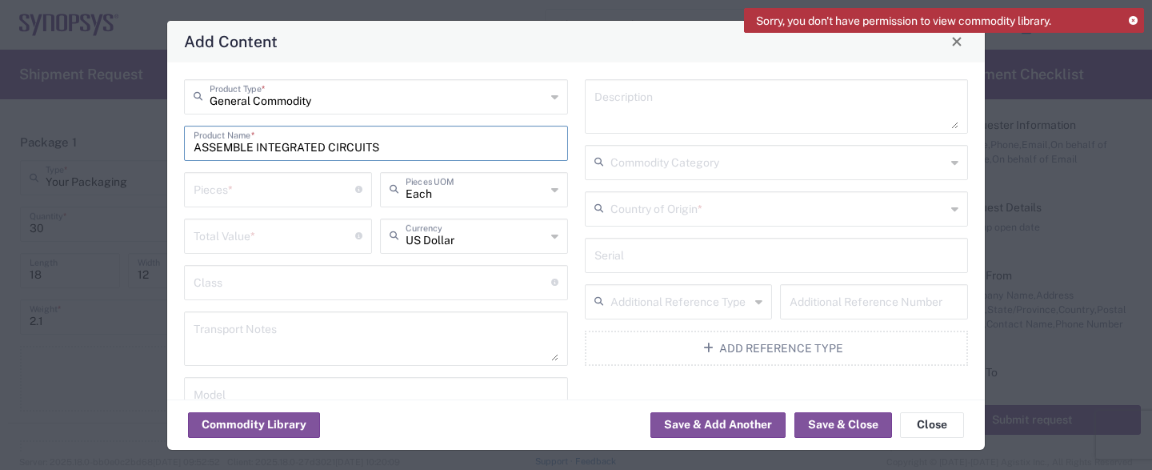
type input "ASSEMBLE INTEGRATED CIRCUITS"
click at [330, 186] on input "number" at bounding box center [275, 188] width 162 height 28
type input "30"
click at [215, 239] on input "number" at bounding box center [275, 235] width 162 height 28
type input "1500"
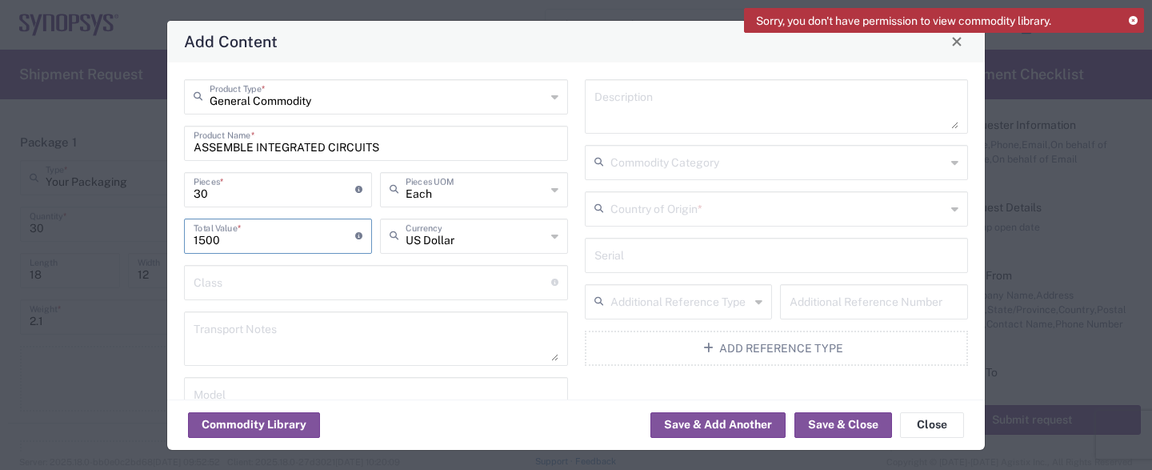
click at [236, 285] on input "text" at bounding box center [373, 281] width 358 height 28
click at [200, 238] on input "1500" at bounding box center [275, 235] width 162 height 28
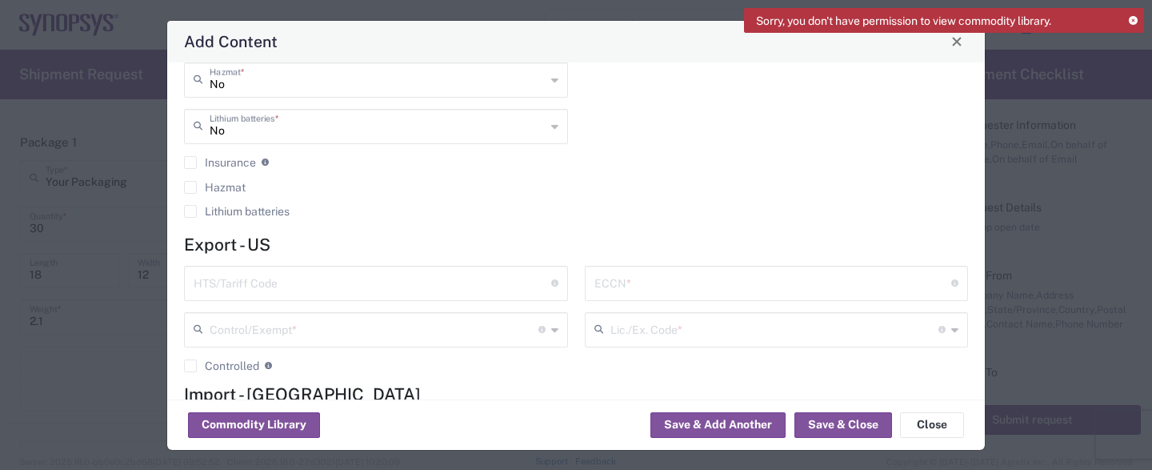
scroll to position [396, 0]
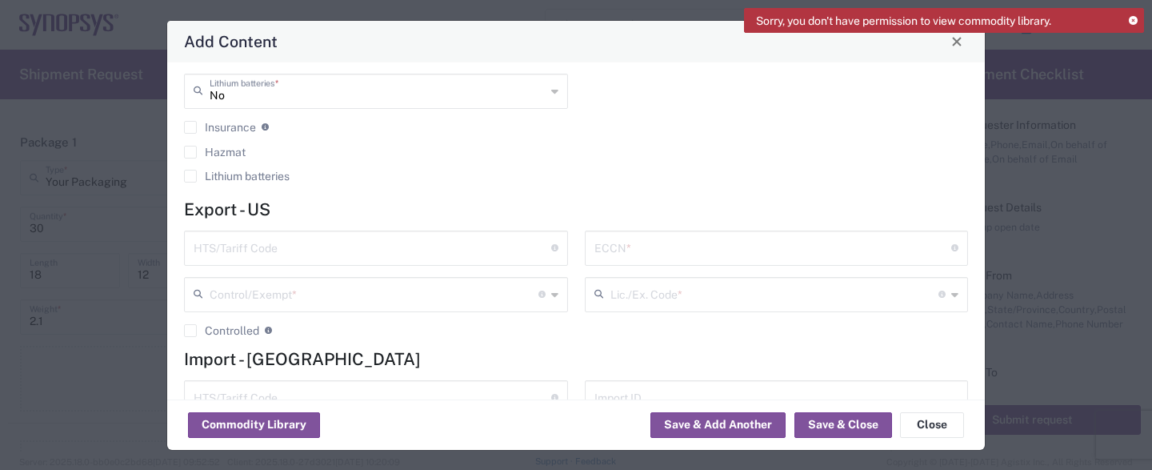
click at [471, 246] on input "text" at bounding box center [373, 247] width 358 height 28
paste input "8542310000"
click at [324, 254] on input "8542310000" at bounding box center [373, 247] width 358 height 28
type input "8542310000"
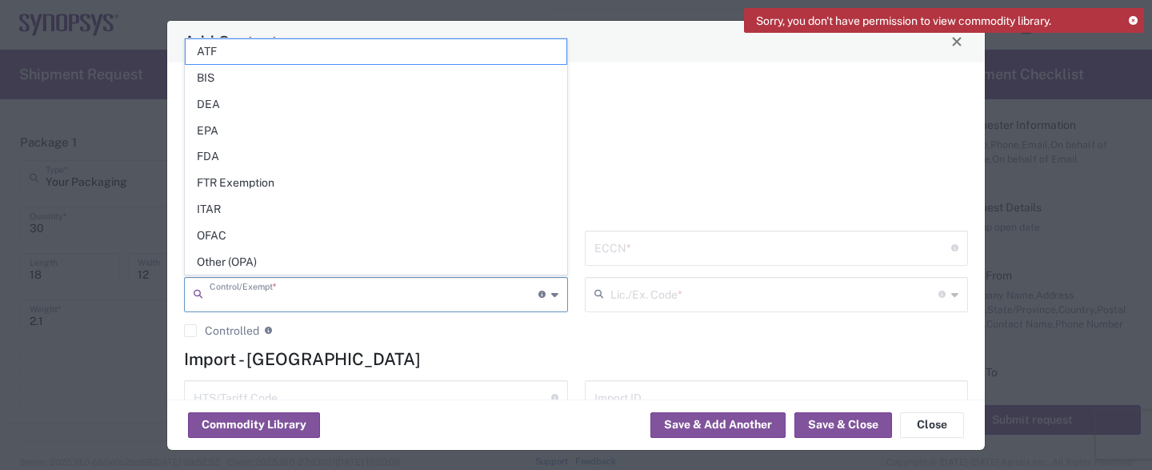
click at [331, 299] on input "text" at bounding box center [374, 293] width 329 height 28
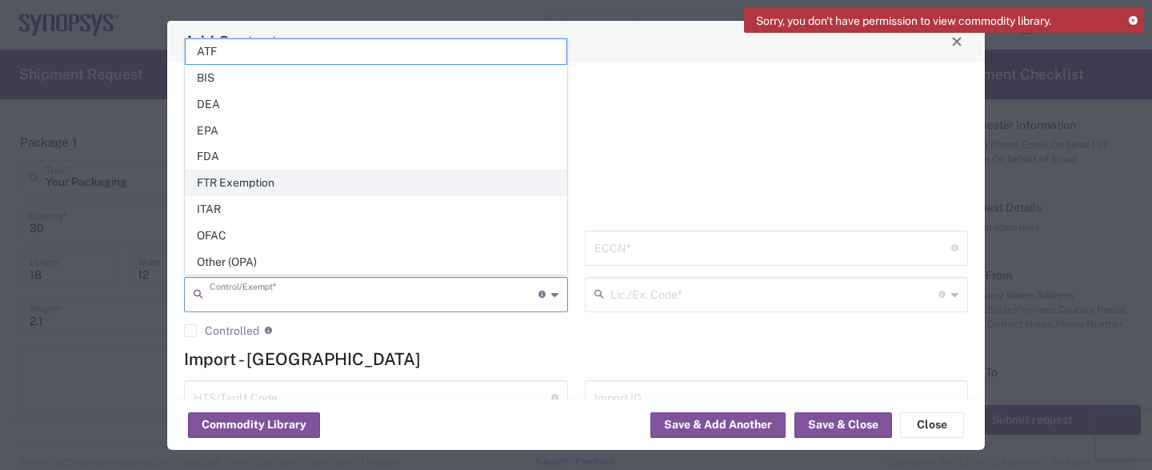
click at [302, 189] on span "FTR Exemption" at bounding box center [376, 182] width 381 height 25
type input "FTR Exemption"
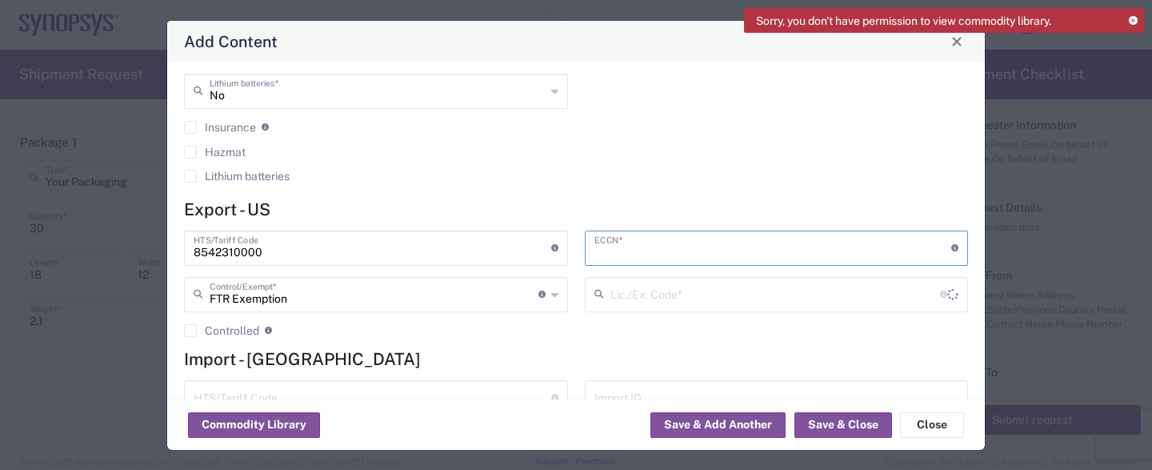
click at [623, 251] on input "text" at bounding box center [774, 247] width 358 height 28
type input "e"
type input "EAR99"
click at [795, 309] on div "Lic./Ex. Code * License type for shipping controlled goods or the EEI filing ex…" at bounding box center [777, 294] width 384 height 35
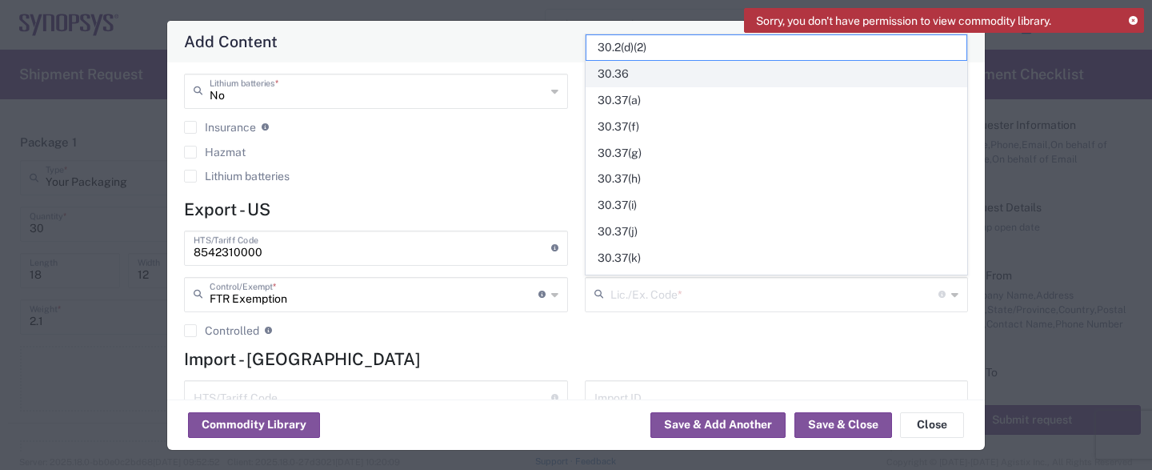
click at [627, 82] on span "30.36" at bounding box center [777, 74] width 381 height 25
type input "30.36"
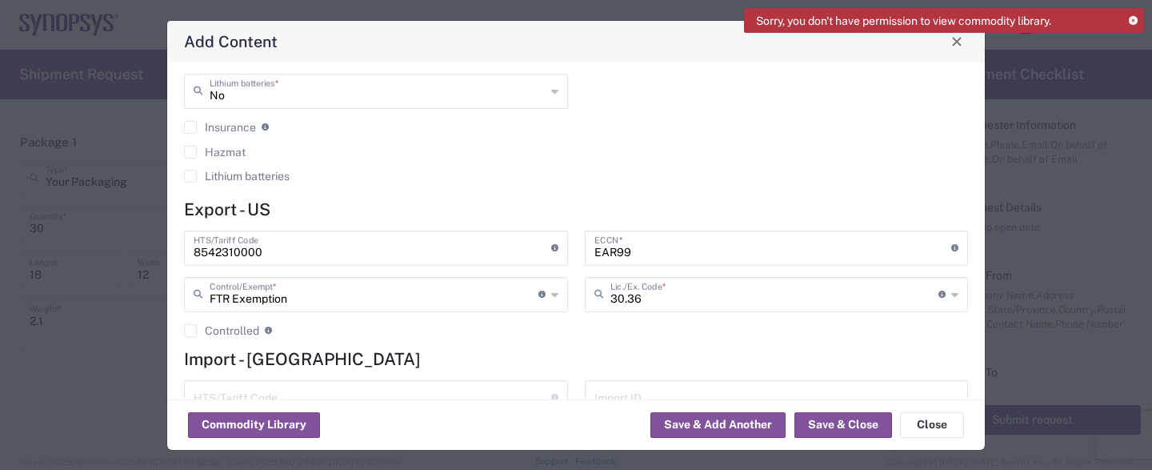
click at [617, 335] on div "EAR99 ECCN * Export Control Classification Number which consists of a set of di…" at bounding box center [776, 289] width 401 height 118
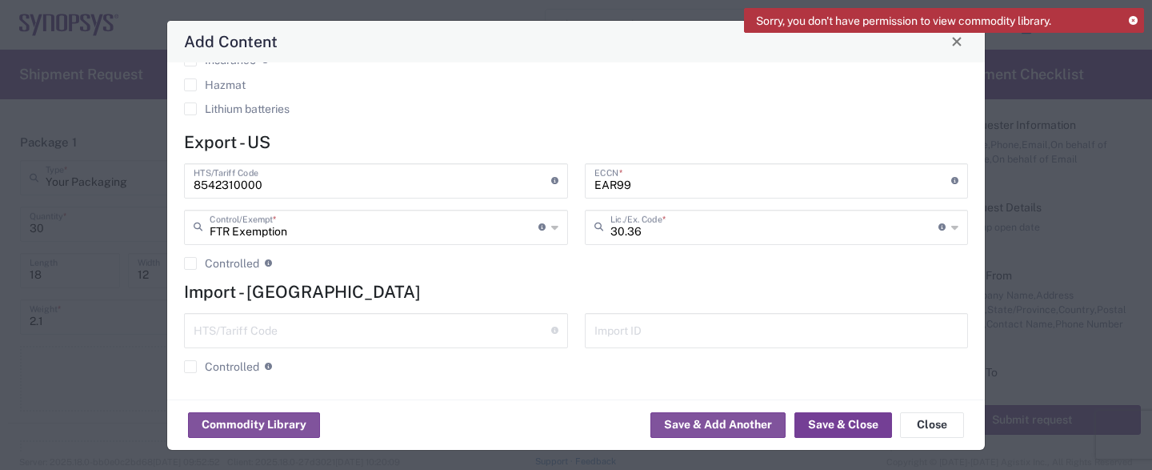
click at [847, 424] on button "Save & Close" at bounding box center [844, 425] width 98 height 26
click at [833, 427] on button "Save & Close" at bounding box center [844, 425] width 98 height 26
click at [1132, 22] on icon at bounding box center [1133, 21] width 9 height 9
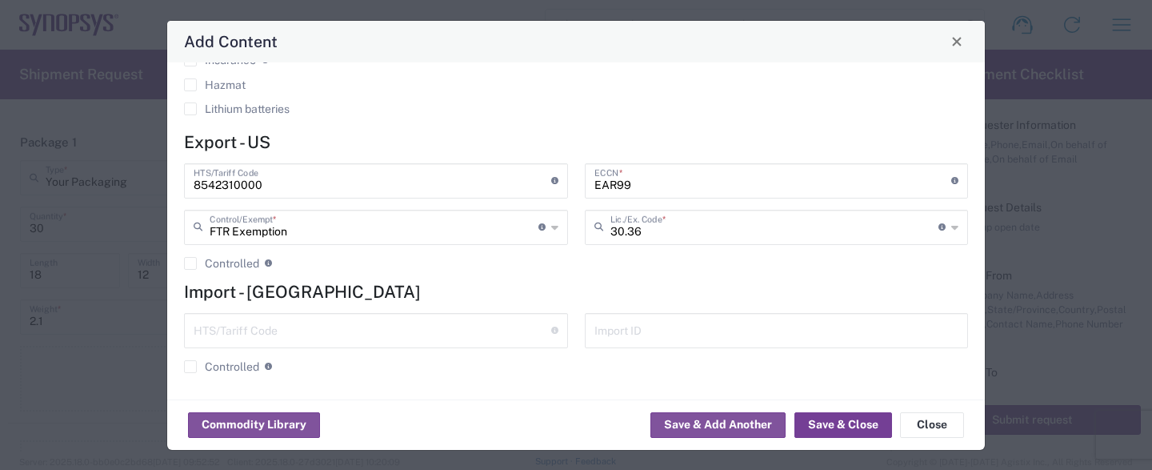
click at [843, 428] on button "Save & Close" at bounding box center [844, 425] width 98 height 26
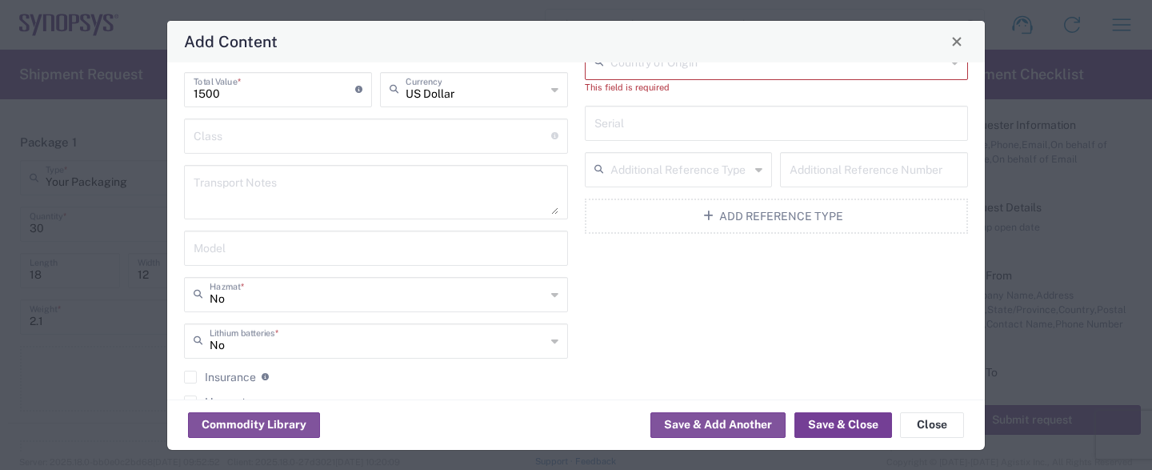
scroll to position [0, 0]
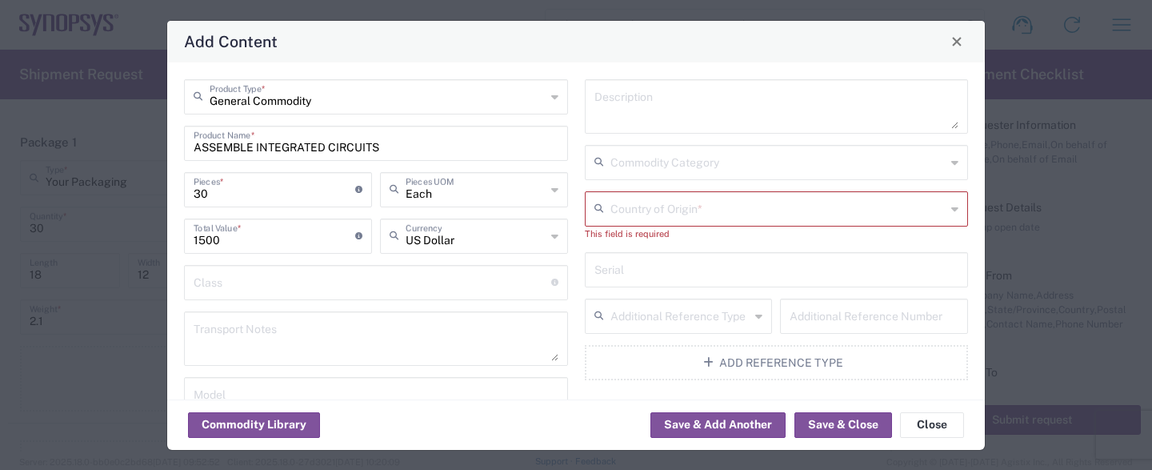
click at [673, 208] on input "text" at bounding box center [779, 208] width 336 height 28
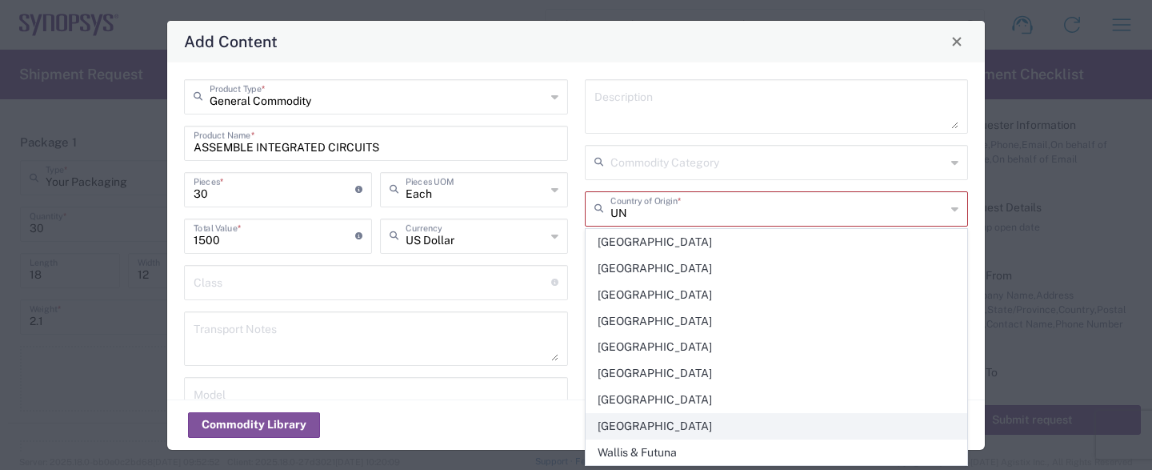
click at [663, 427] on span "[GEOGRAPHIC_DATA]" at bounding box center [777, 426] width 381 height 25
type input "[GEOGRAPHIC_DATA]"
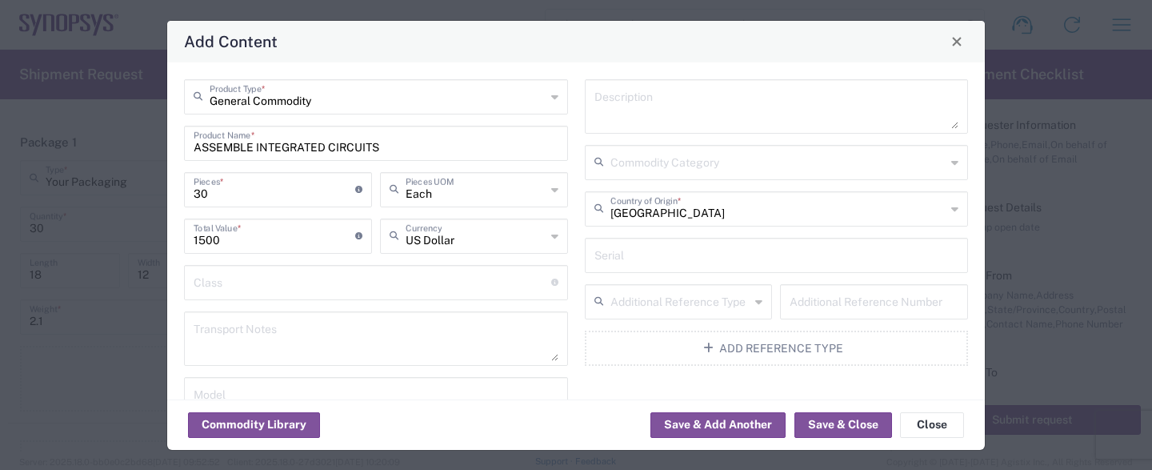
click at [621, 386] on div "Description Commodity Category United States Country of Origin * Serial Additio…" at bounding box center [776, 334] width 401 height 511
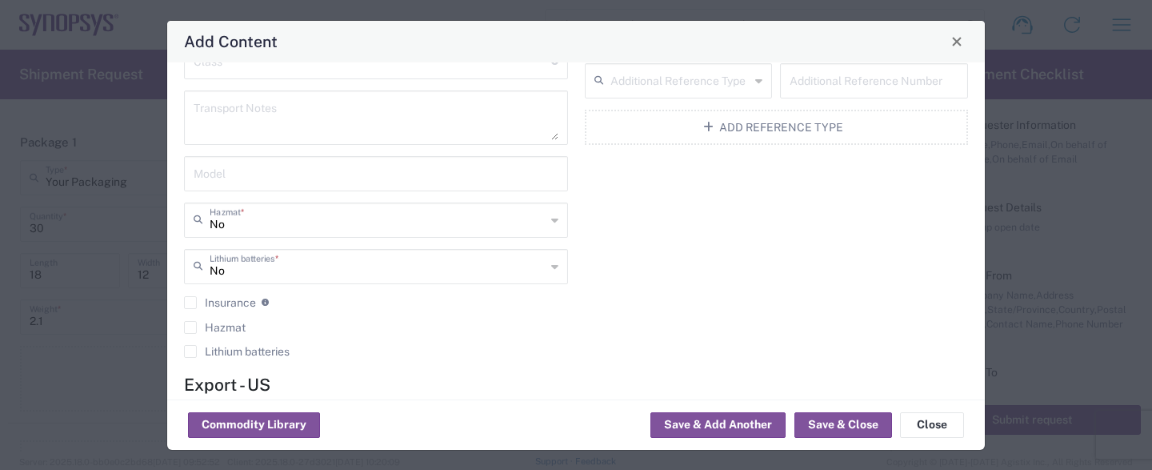
scroll to position [238, 0]
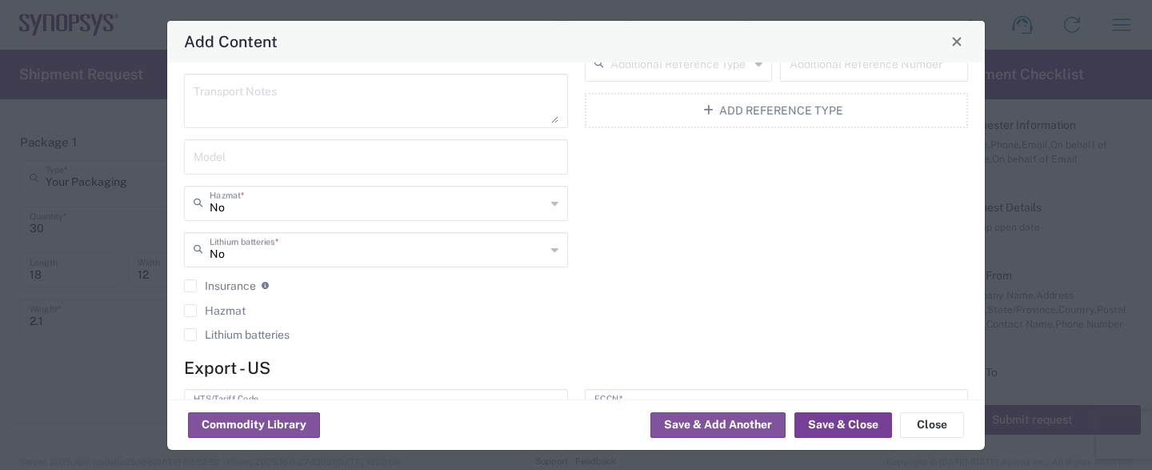
click at [850, 424] on button "Save & Close" at bounding box center [844, 425] width 98 height 26
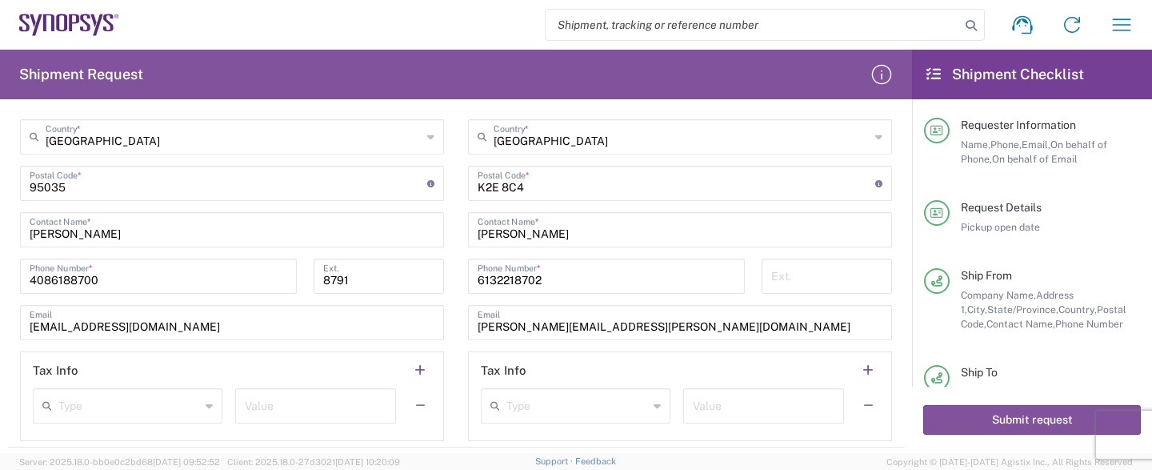
scroll to position [581, 0]
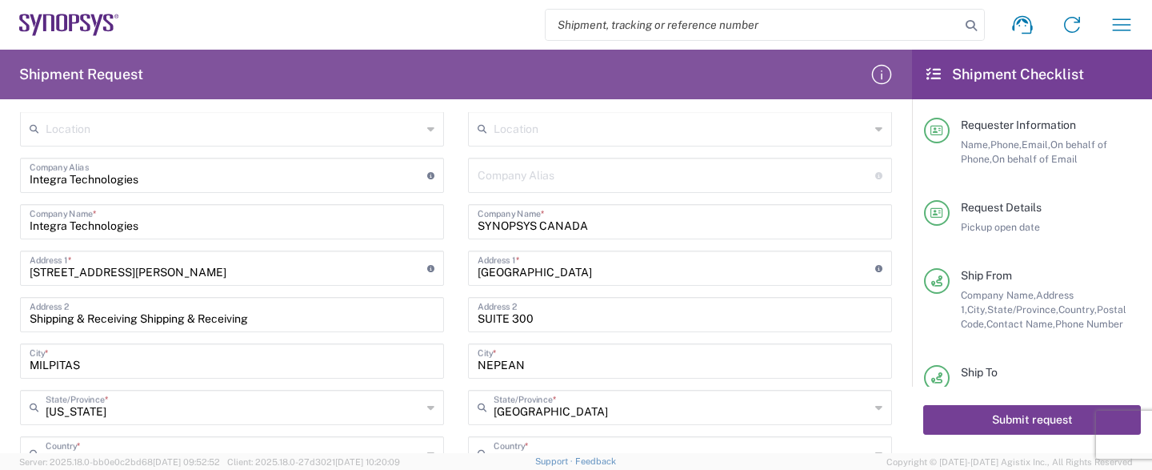
click at [1018, 427] on button "Submit request" at bounding box center [1033, 420] width 218 height 30
